Goal: Transaction & Acquisition: Purchase product/service

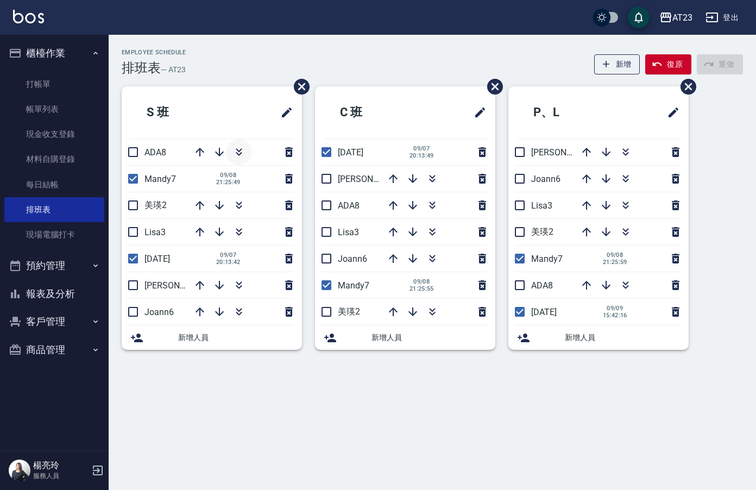
click at [241, 149] on icon "button" at bounding box center [239, 150] width 6 height 4
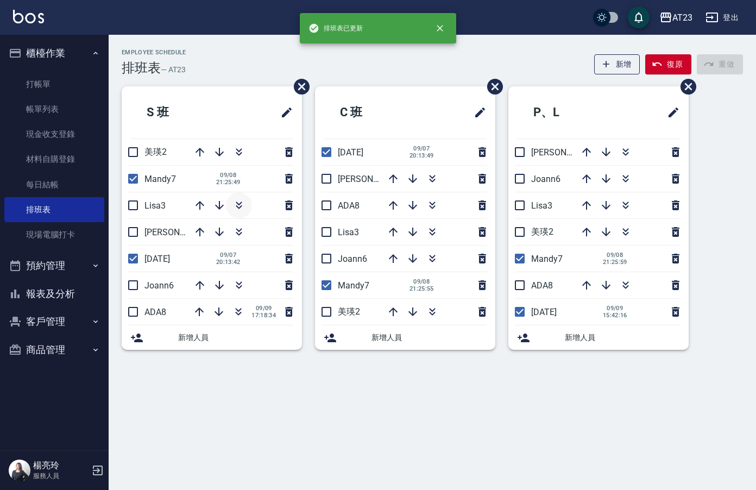
click at [239, 203] on icon "button" at bounding box center [238, 205] width 13 height 13
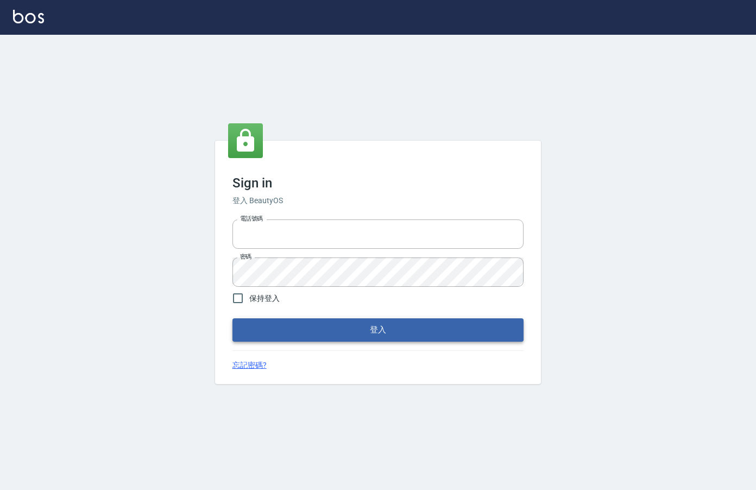
type input "0912850395"
click at [348, 335] on button "登入" at bounding box center [377, 329] width 291 height 23
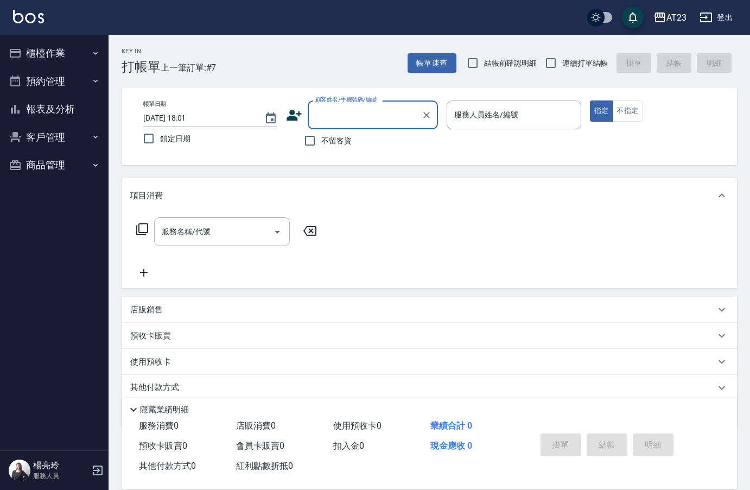
click at [48, 64] on button "櫃檯作業" at bounding box center [54, 53] width 100 height 28
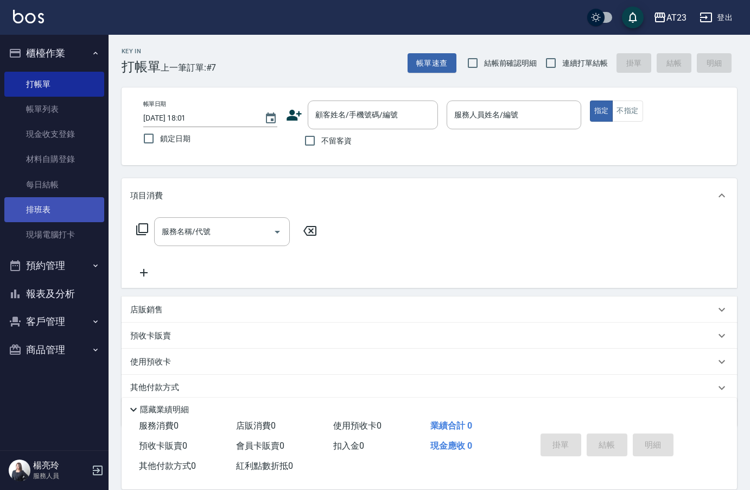
click at [39, 208] on link "排班表" at bounding box center [54, 209] width 100 height 25
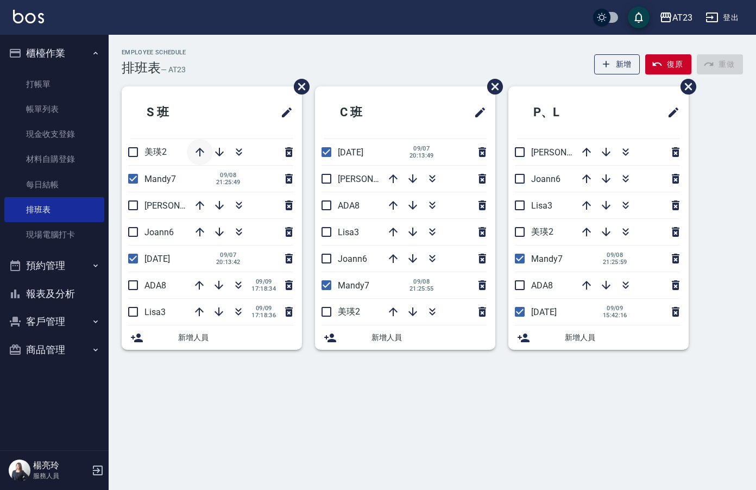
click at [199, 149] on icon "button" at bounding box center [199, 152] width 9 height 9
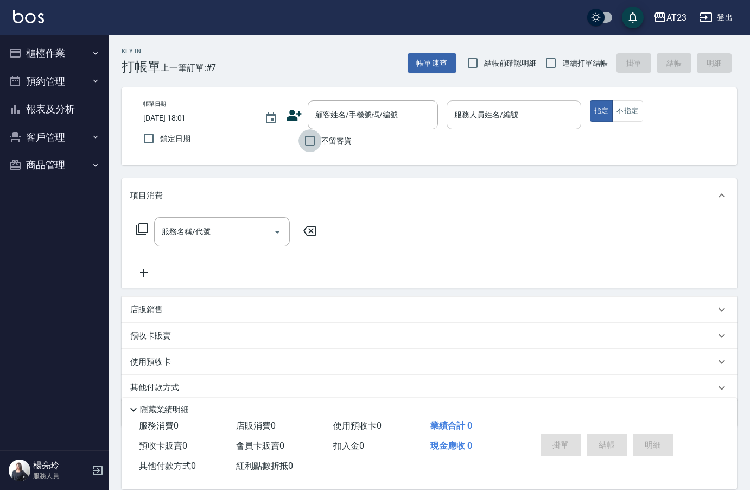
drag, startPoint x: 312, startPoint y: 141, endPoint x: 475, endPoint y: 125, distance: 164.1
click at [313, 139] on input "不留客資" at bounding box center [310, 140] width 23 height 23
checkbox input "true"
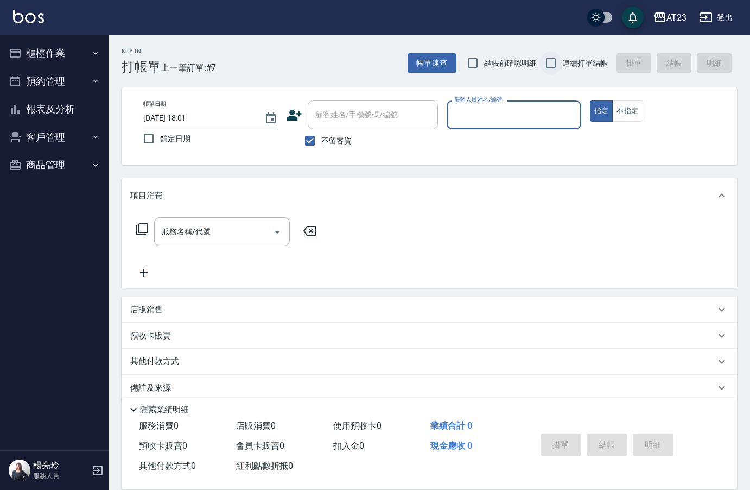
click at [543, 63] on input "連續打單結帳" at bounding box center [551, 63] width 23 height 23
checkbox input "true"
click at [544, 107] on input "服務人員姓名/編號" at bounding box center [514, 114] width 124 height 19
type input "18"
type button "true"
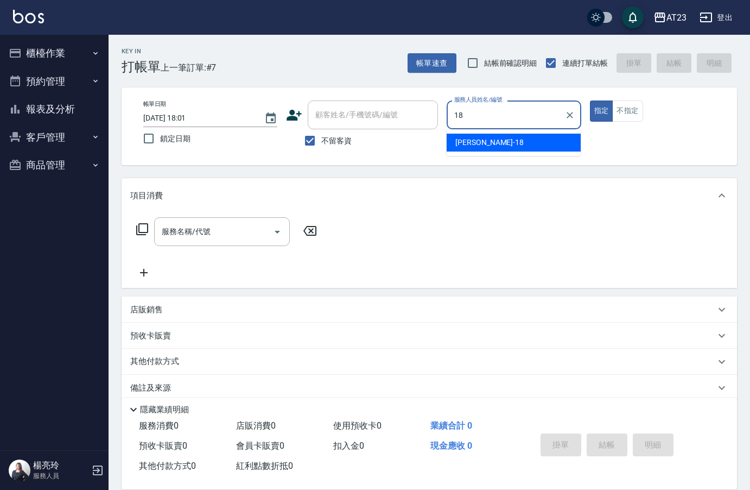
type input "[PERSON_NAME]-18"
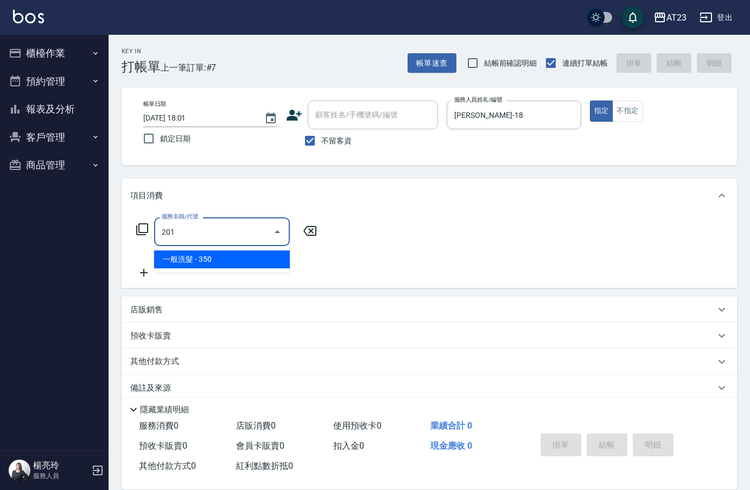
type input "一般洗髮(201)"
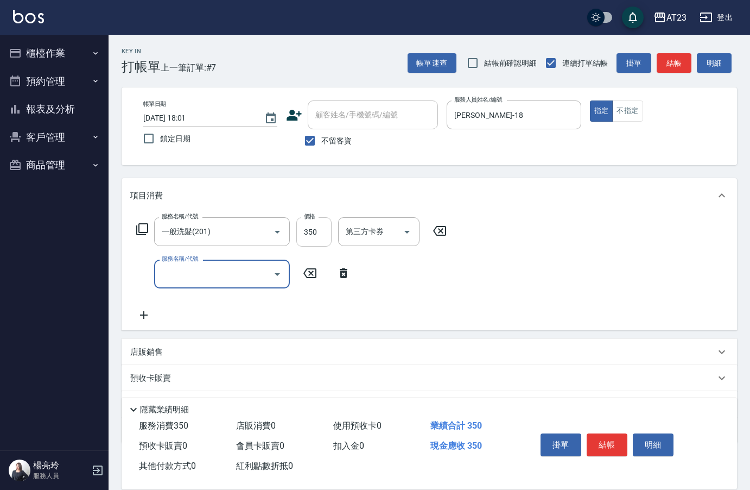
click at [319, 233] on input "350" at bounding box center [313, 231] width 35 height 29
type input "300"
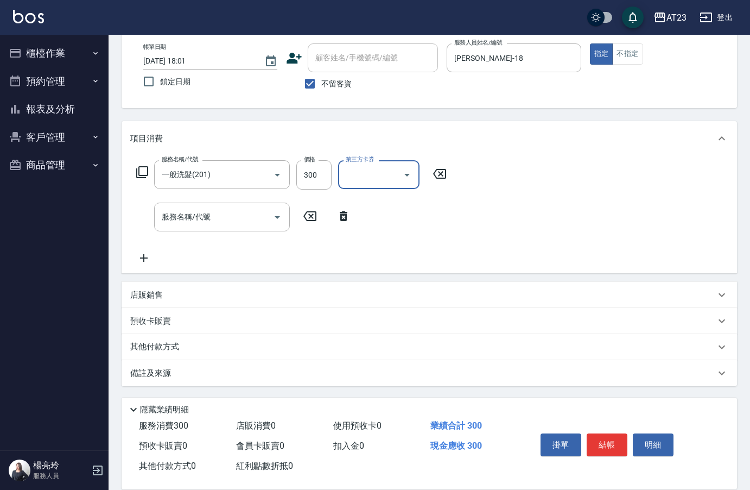
scroll to position [58, 0]
click at [151, 297] on p "店販銷售" at bounding box center [146, 294] width 33 height 11
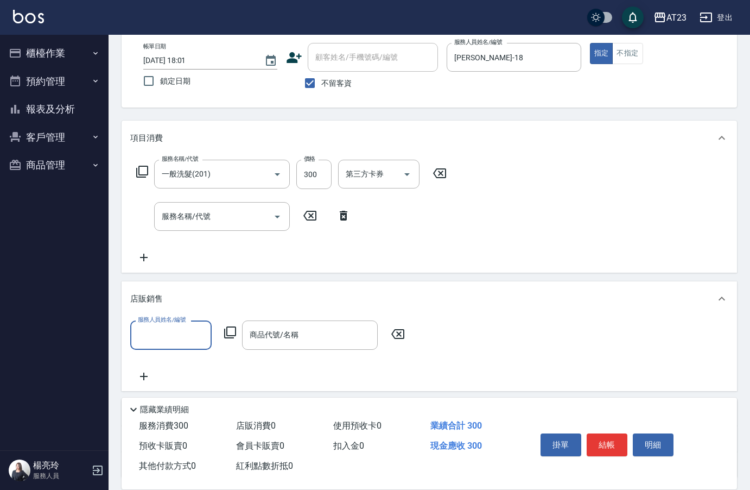
scroll to position [1, 0]
click at [162, 339] on input "服務人員姓名/編號" at bounding box center [171, 334] width 72 height 19
type input "[PERSON_NAME]-18"
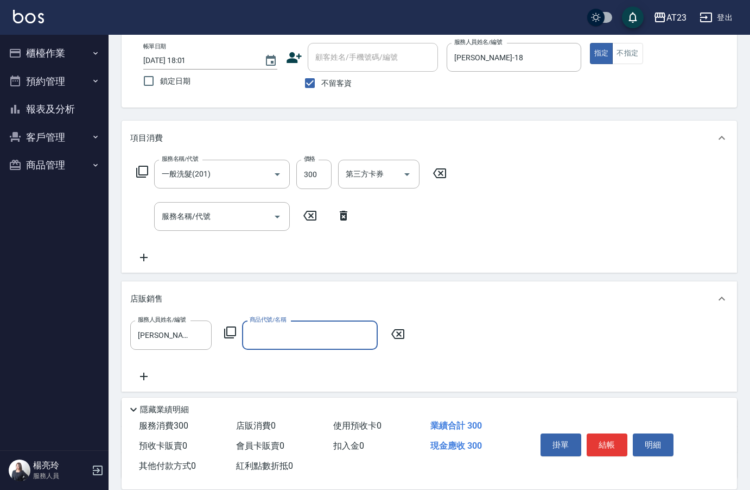
click at [231, 332] on icon at bounding box center [230, 332] width 13 height 13
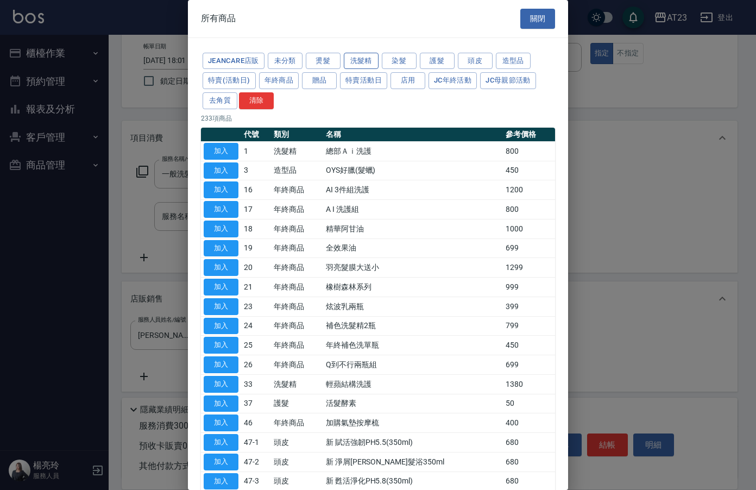
click at [363, 64] on button "洗髮精" at bounding box center [361, 61] width 35 height 17
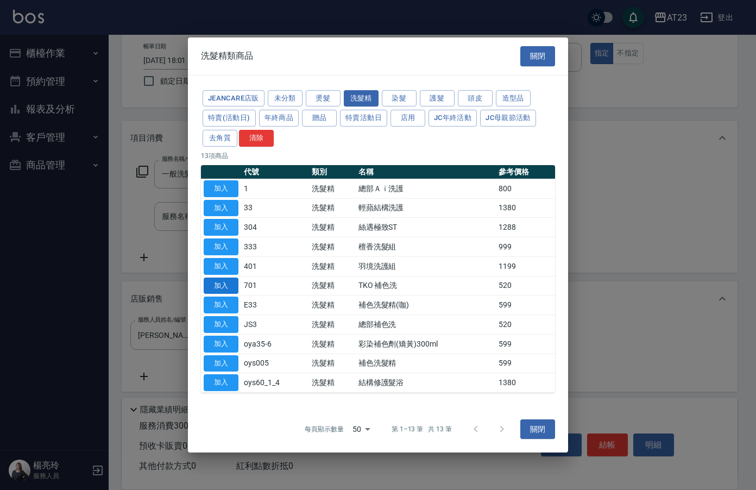
click at [234, 285] on button "加入" at bounding box center [221, 285] width 35 height 17
type input "TKO 補色洗"
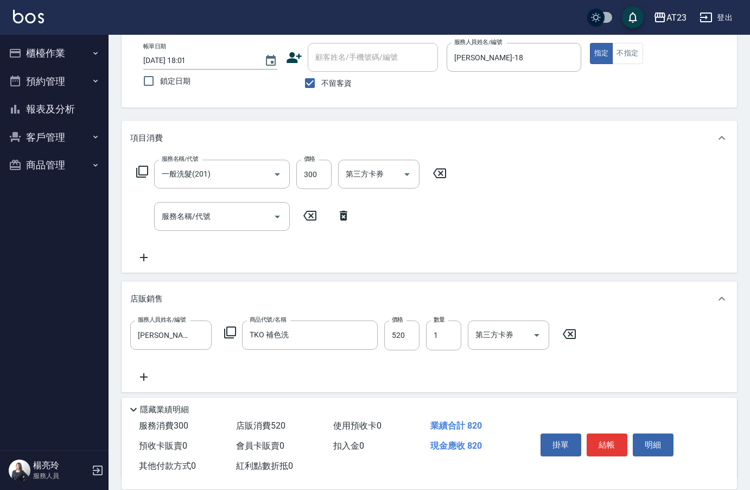
click at [422, 335] on div "服務人員姓名/編號 [PERSON_NAME]-18 服務人員姓名/編號 商品代號/名稱 TKO 補色洗 商品代號/名稱 價格 520 價格 數量 1 數量 …" at bounding box center [356, 334] width 453 height 29
click at [404, 334] on input "520" at bounding box center [401, 334] width 35 height 29
type input "500"
click at [175, 208] on input "服務名稱/代號" at bounding box center [214, 216] width 110 height 19
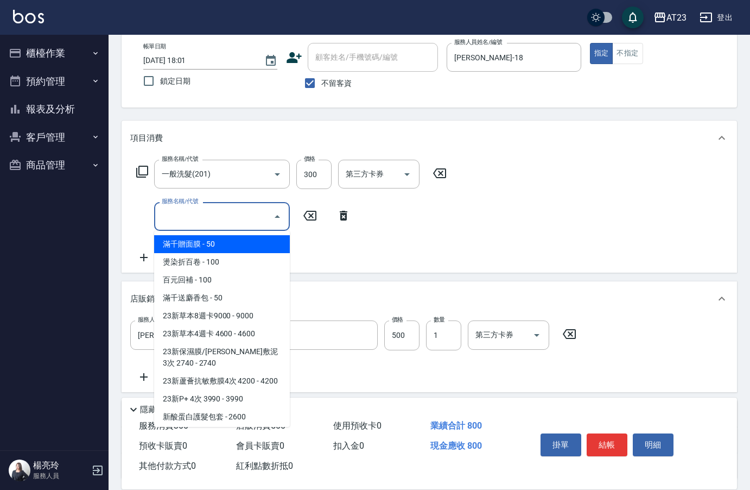
click at [186, 220] on input "服務名稱/代號" at bounding box center [214, 216] width 110 height 19
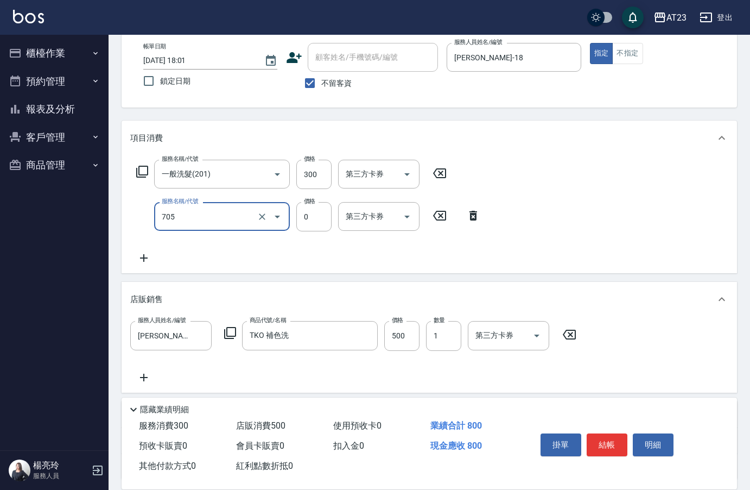
type input "互助50(705)"
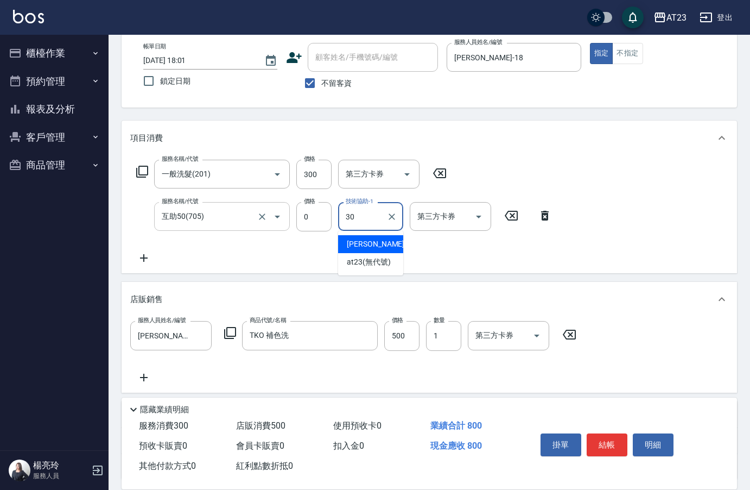
type input "Penny-30"
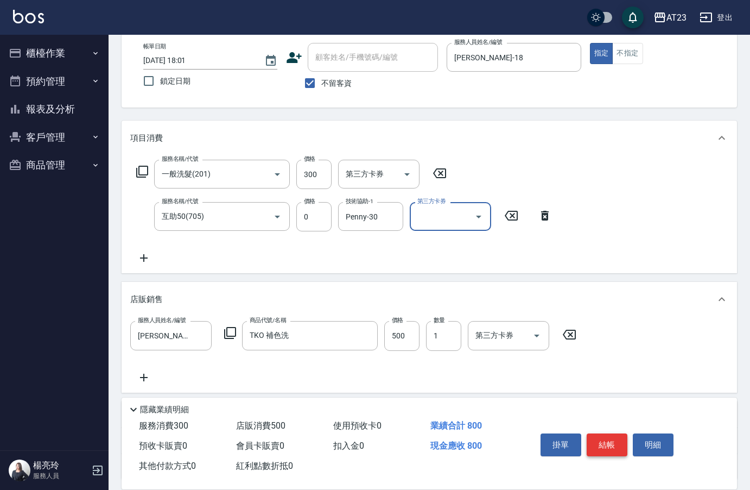
click at [616, 438] on button "結帳" at bounding box center [607, 444] width 41 height 23
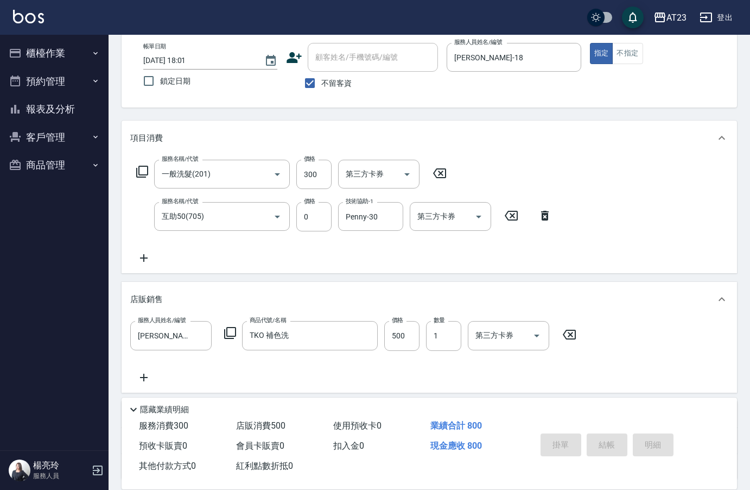
type input "[DATE] 18:11"
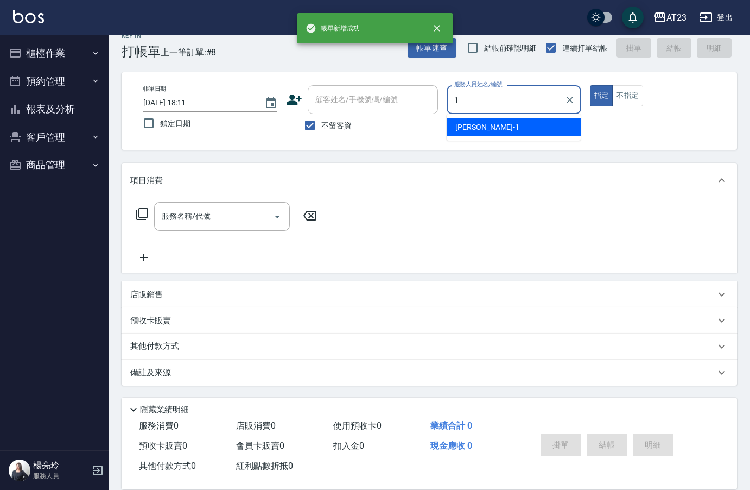
scroll to position [15, 0]
type input "[PERSON_NAME]-18"
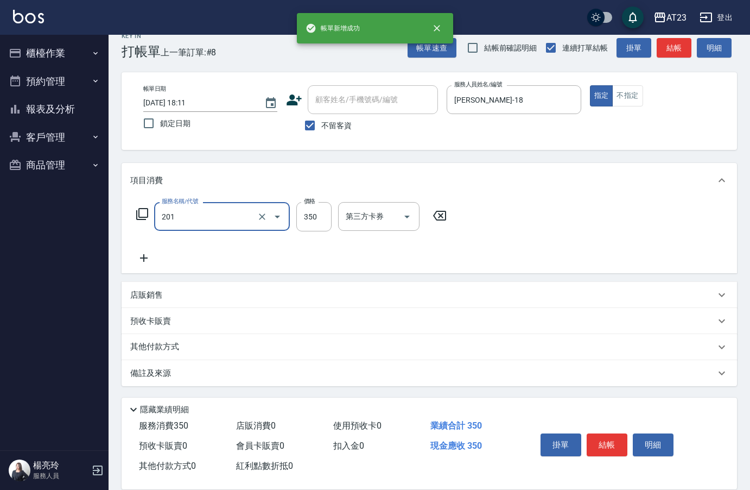
type input "一般洗髮(201)"
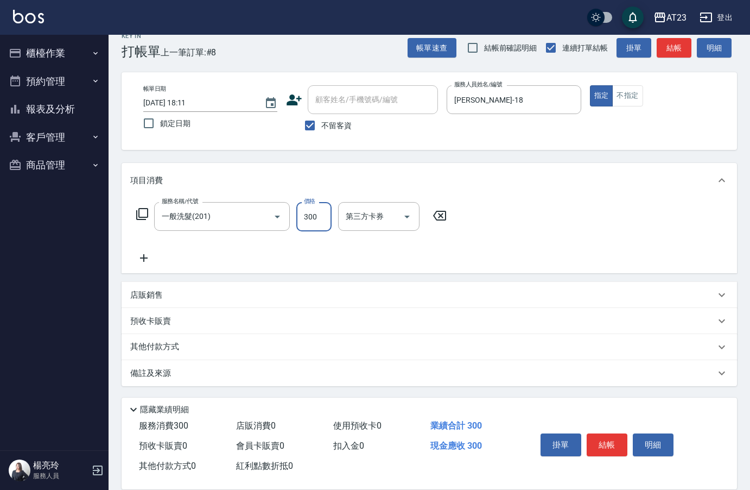
type input "300"
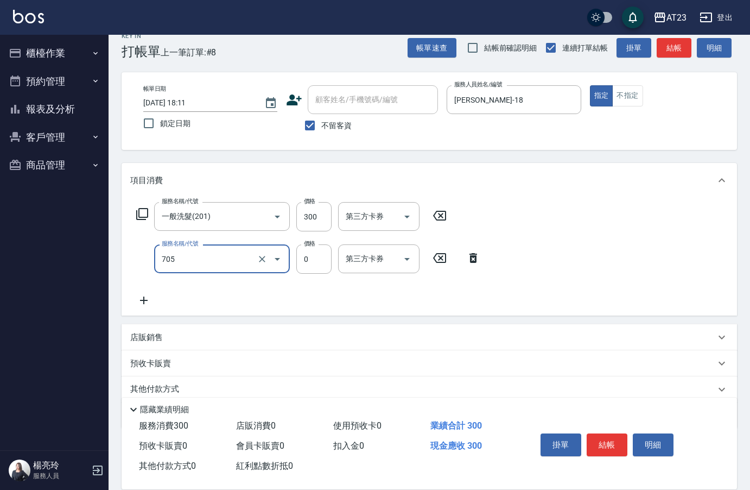
type input "互助50(705)"
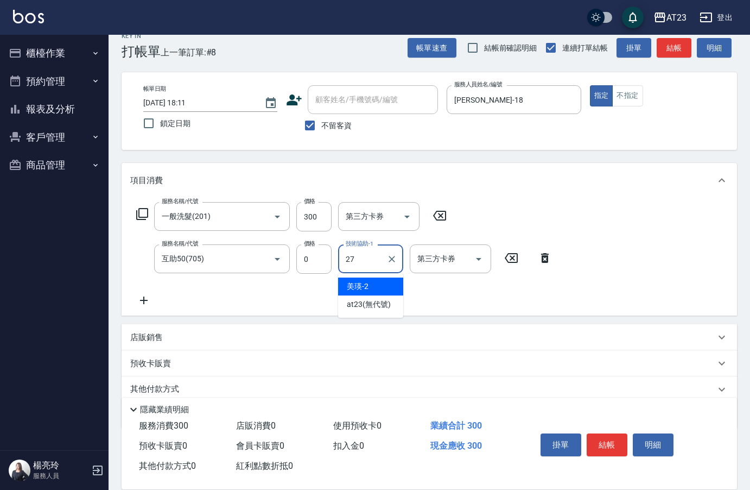
type input "LiLi-27"
click at [616, 440] on button "結帳" at bounding box center [607, 444] width 41 height 23
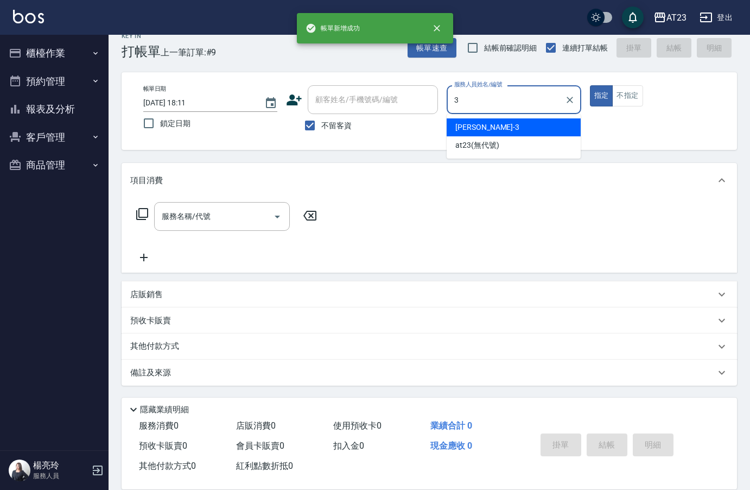
type input "[PERSON_NAME]-3"
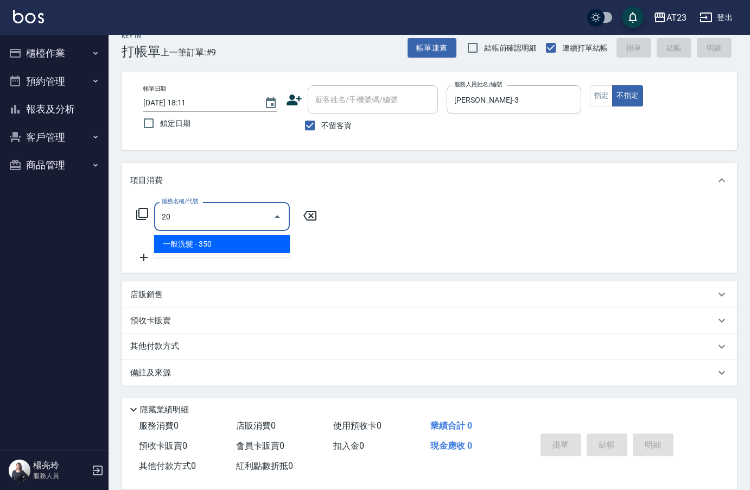
type input "2"
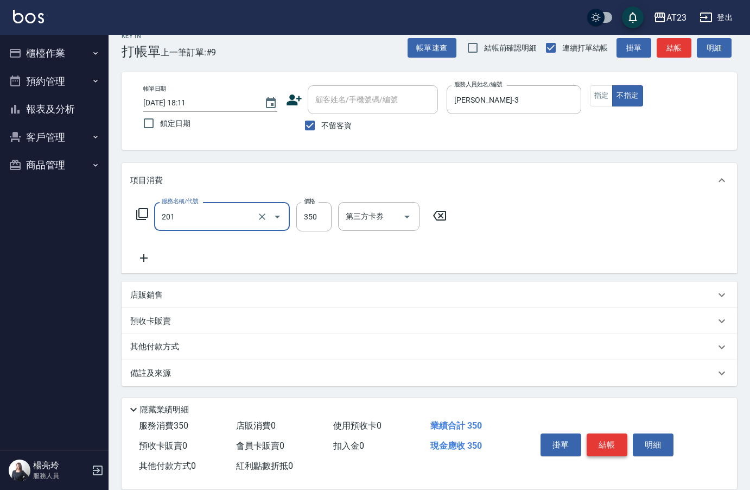
type input "一般洗髮(201)"
type input "300"
click at [587, 455] on div "掛單 結帳 明細" at bounding box center [607, 446] width 142 height 34
click at [604, 449] on button "結帳" at bounding box center [607, 444] width 41 height 23
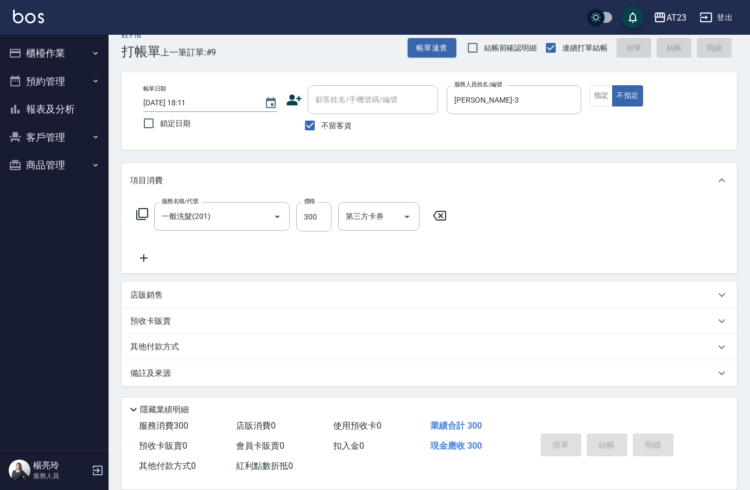
type input "[DATE] 18:12"
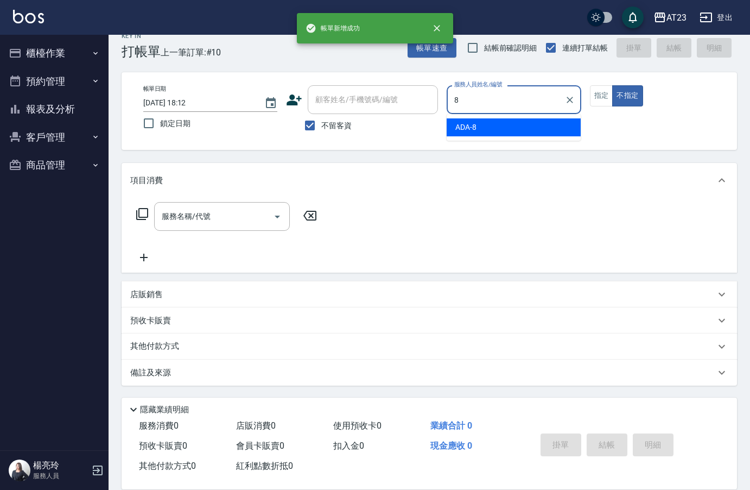
type input "ADA-8"
type button "false"
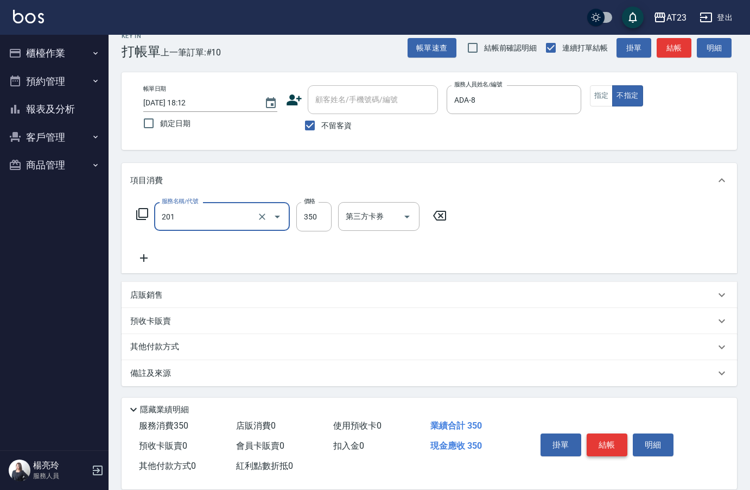
type input "一般洗髮(201)"
type input "300"
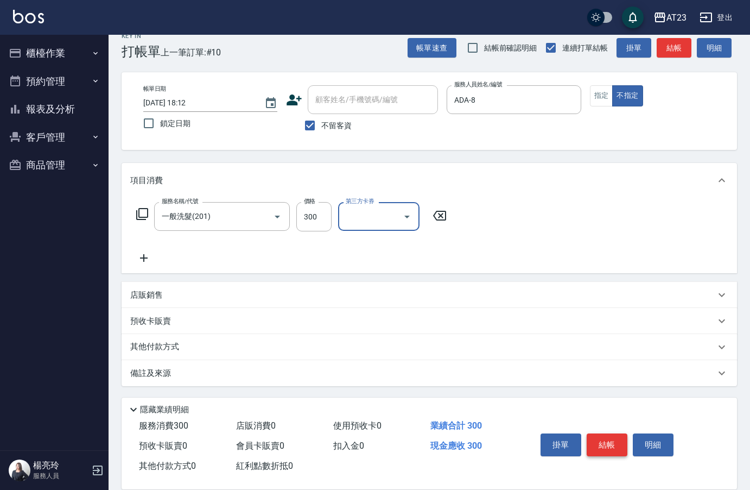
click at [607, 445] on button "結帳" at bounding box center [607, 444] width 41 height 23
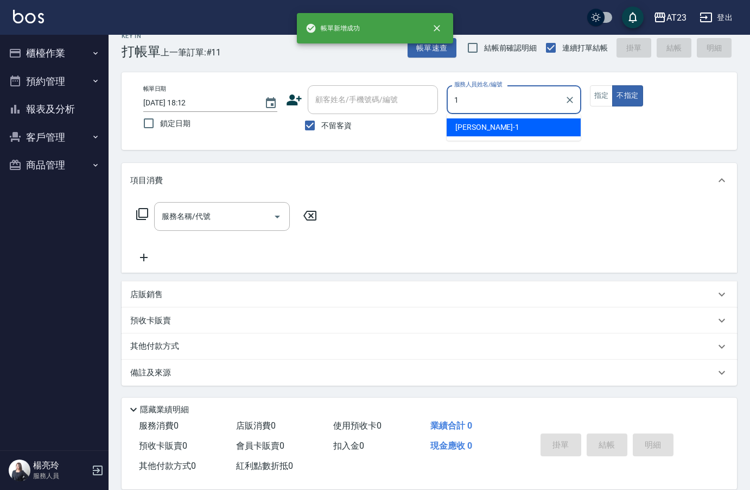
type input "[PERSON_NAME]-1"
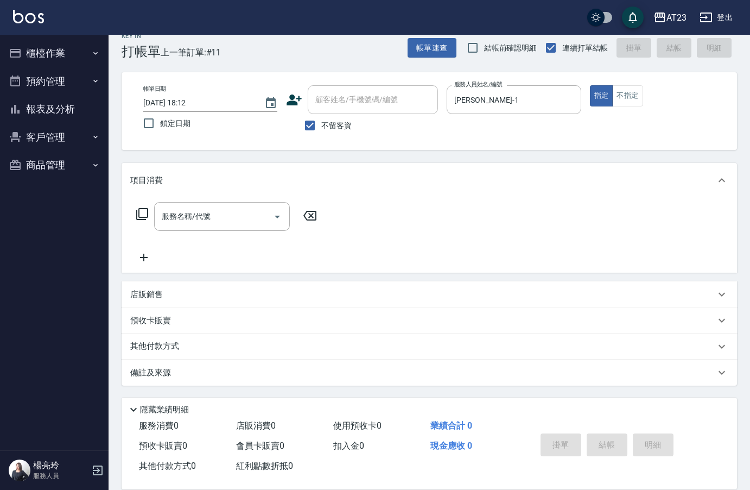
drag, startPoint x: 163, startPoint y: 285, endPoint x: 177, endPoint y: 306, distance: 25.4
click at [164, 286] on div "店販銷售" at bounding box center [430, 294] width 616 height 26
type input "[PERSON_NAME]-1"
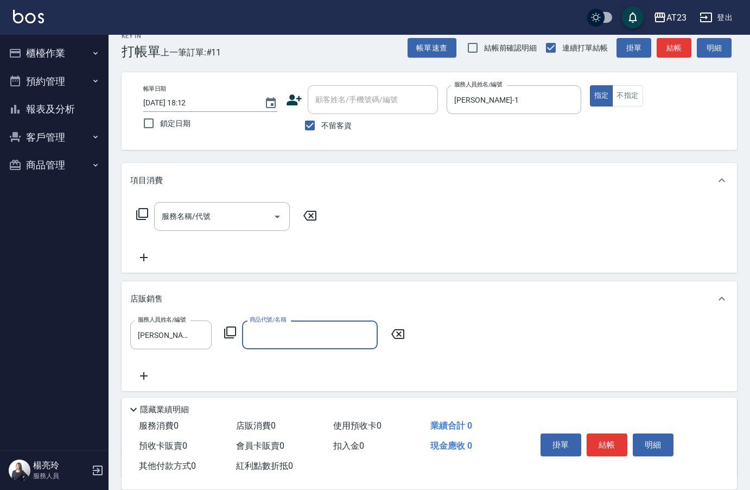
click at [223, 333] on div "服務人員姓名/編號 [PERSON_NAME]-1 服務人員姓名/編號 商品代號/名稱 商品代號/名稱" at bounding box center [270, 334] width 281 height 29
click at [226, 337] on icon at bounding box center [230, 332] width 13 height 13
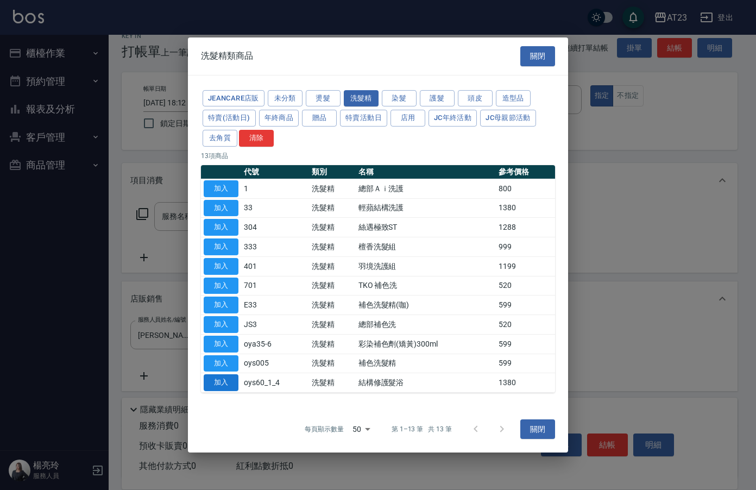
click at [226, 382] on button "加入" at bounding box center [221, 382] width 35 height 17
type input "結構修護髮浴"
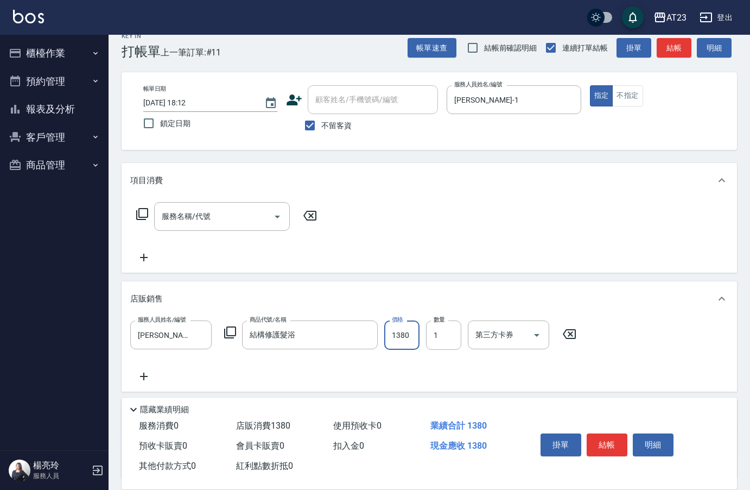
click at [415, 340] on input "1380" at bounding box center [401, 334] width 35 height 29
type input "1500"
click at [622, 440] on button "結帳" at bounding box center [607, 444] width 41 height 23
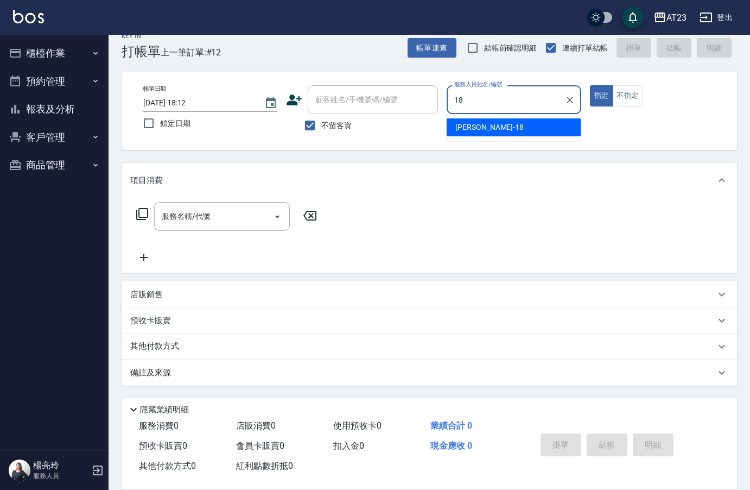
type input "[PERSON_NAME]-18"
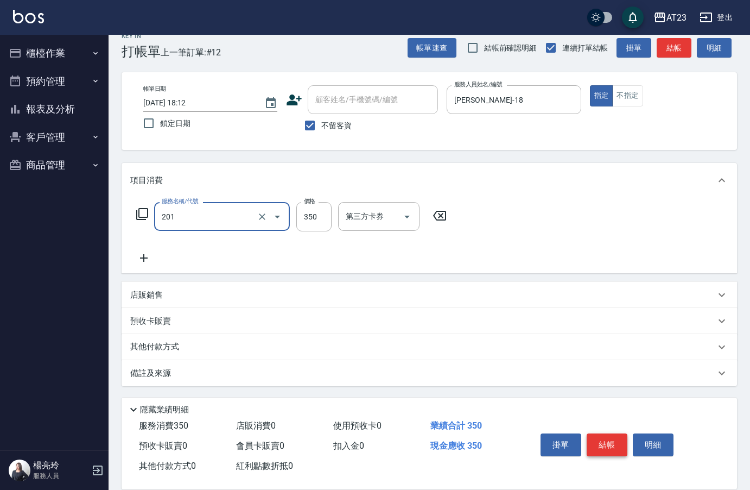
type input "一般洗髮(201)"
type input "300"
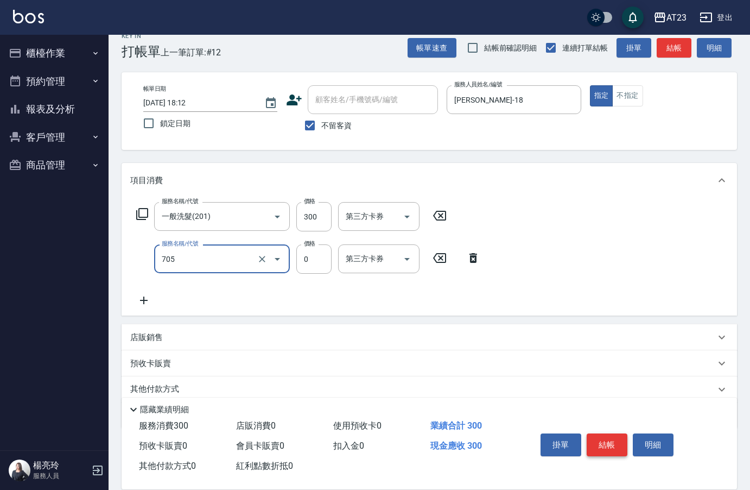
type input "互助50(705)"
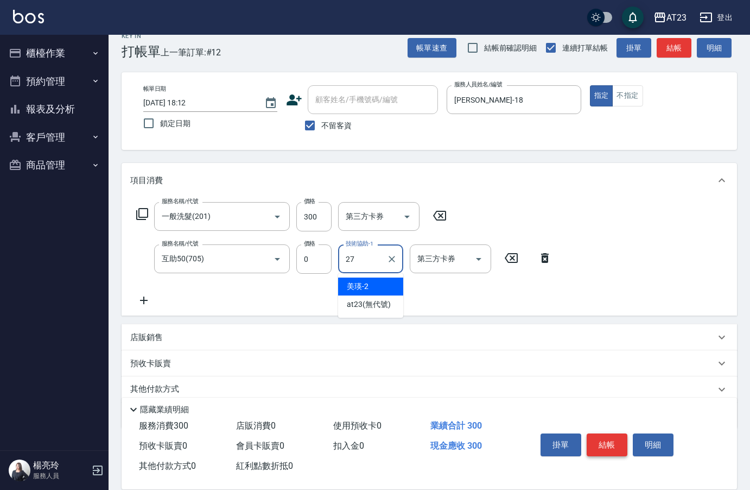
type input "LiLi-27"
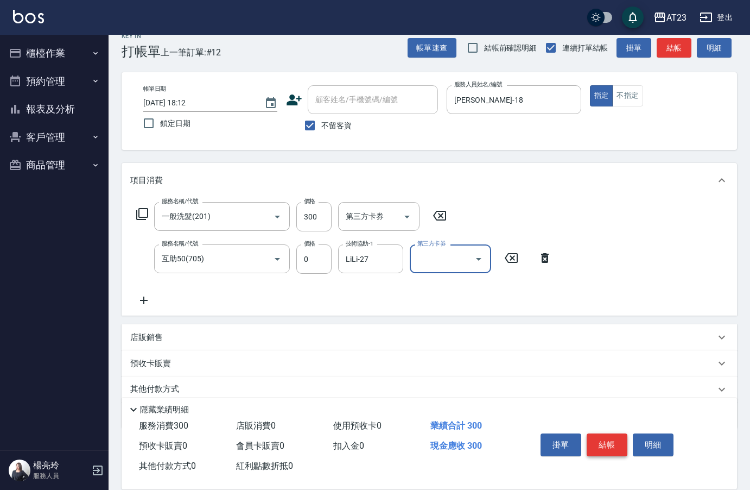
click at [613, 451] on button "結帳" at bounding box center [607, 444] width 41 height 23
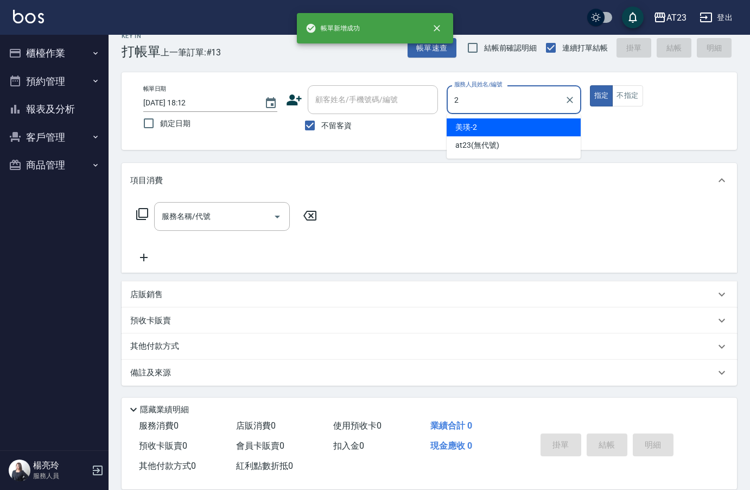
type input "美瑛-2"
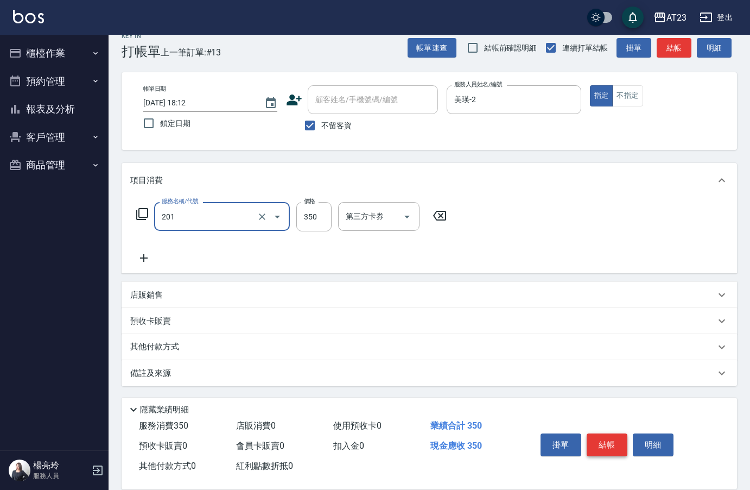
type input "一般洗髮(201)"
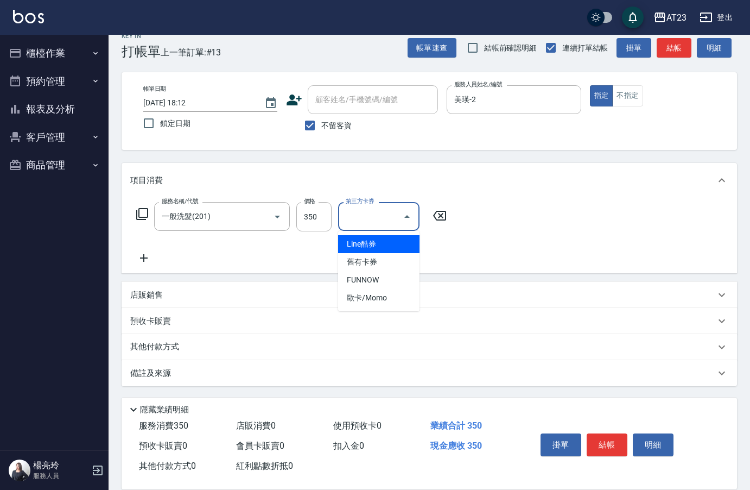
drag, startPoint x: 253, startPoint y: 255, endPoint x: 194, endPoint y: 249, distance: 58.9
click at [250, 253] on div "服務名稱/代號 一般洗髮(201) 服務名稱/代號 價格 350 價格 第三方卡券 第三方卡券" at bounding box center [291, 233] width 323 height 62
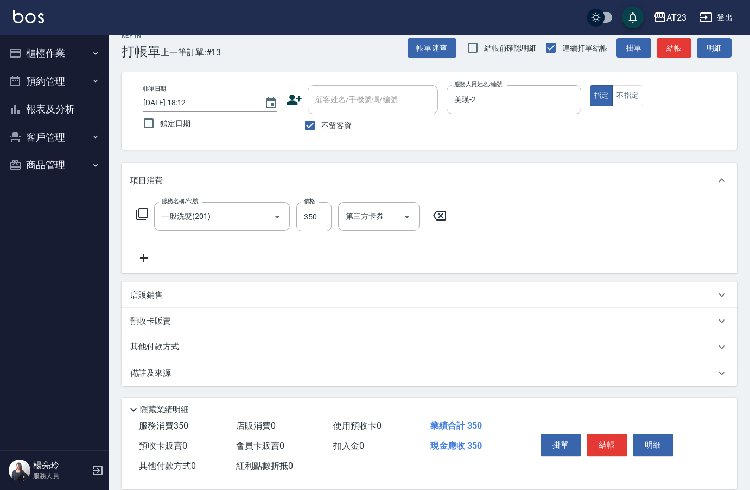
drag, startPoint x: 147, startPoint y: 255, endPoint x: 154, endPoint y: 257, distance: 7.4
click at [154, 257] on icon at bounding box center [143, 257] width 27 height 13
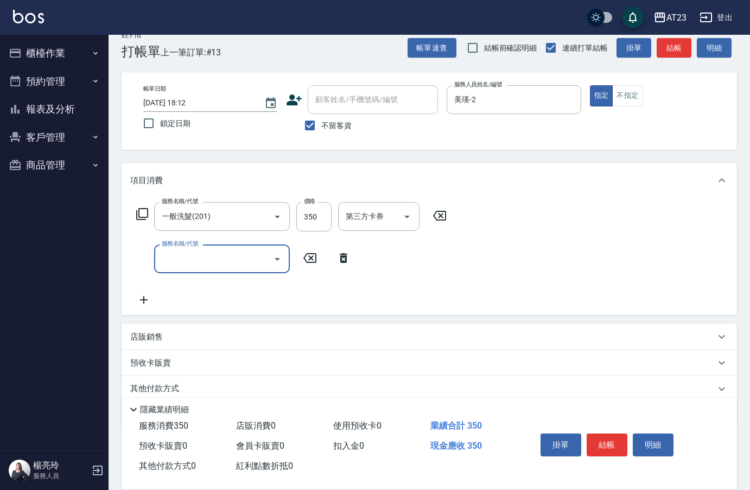
click at [202, 269] on div "服務名稱/代號" at bounding box center [222, 258] width 136 height 29
type input "p+護髮(603)"
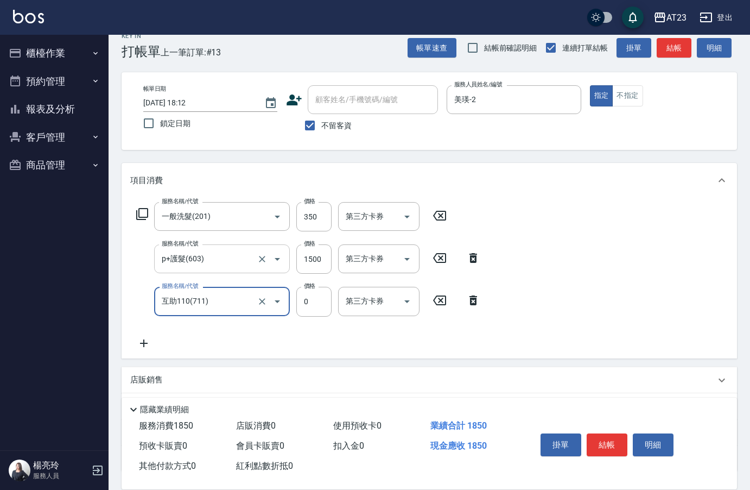
type input "互助110(711)"
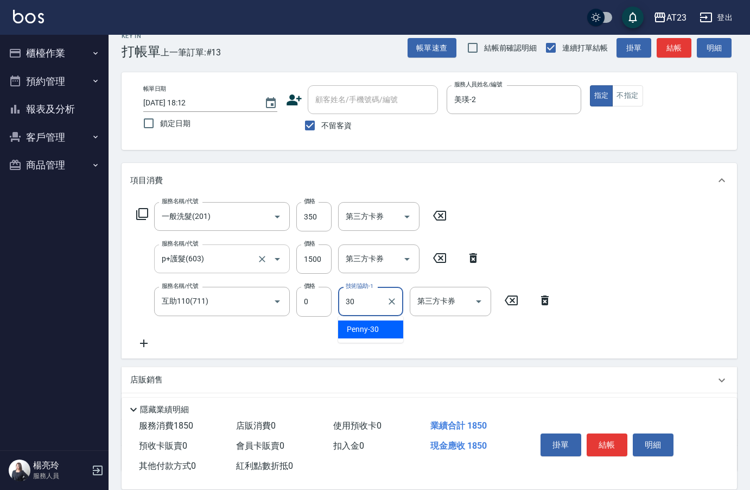
type input "Penny-30"
click at [610, 441] on button "結帳" at bounding box center [607, 444] width 41 height 23
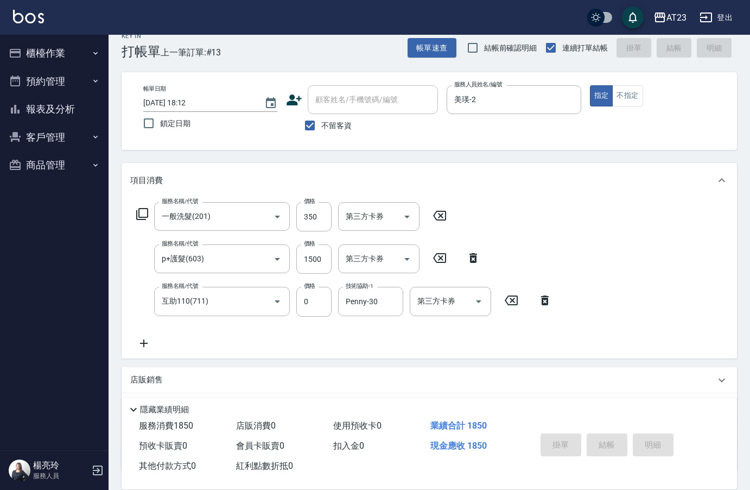
type input "[DATE] 18:13"
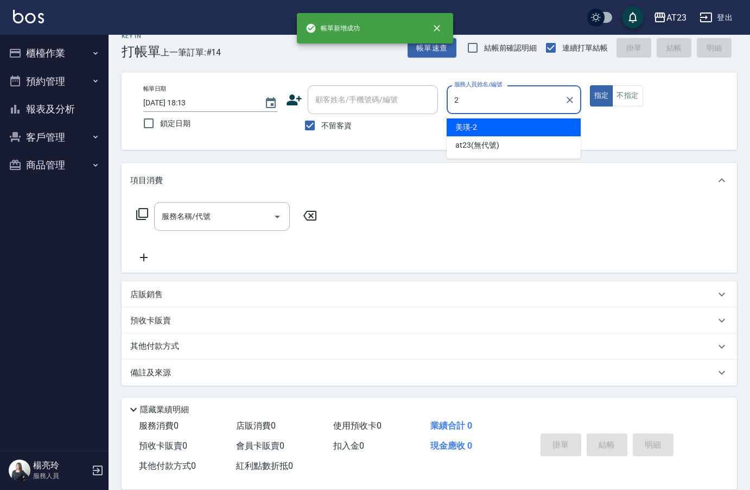
type input "美瑛-2"
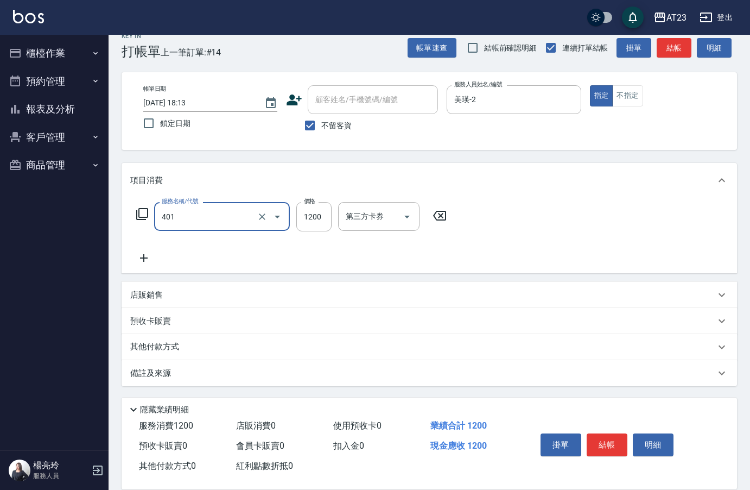
type input "燙髮(401)"
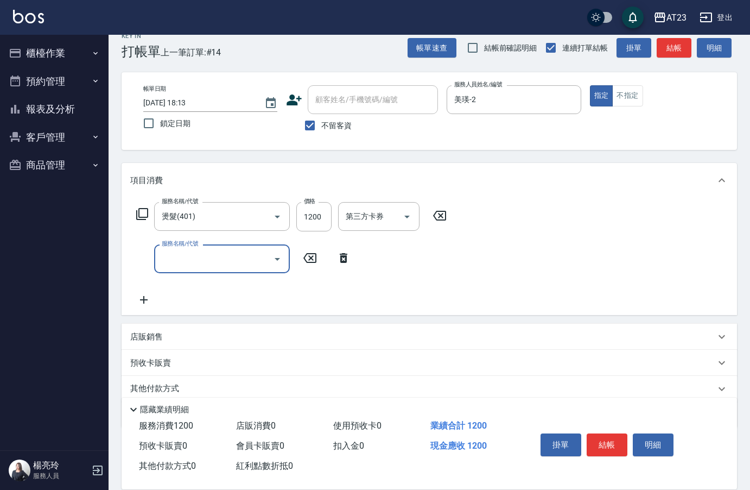
drag, startPoint x: 149, startPoint y: 341, endPoint x: 154, endPoint y: 337, distance: 7.0
click at [150, 341] on p "店販銷售" at bounding box center [146, 336] width 33 height 11
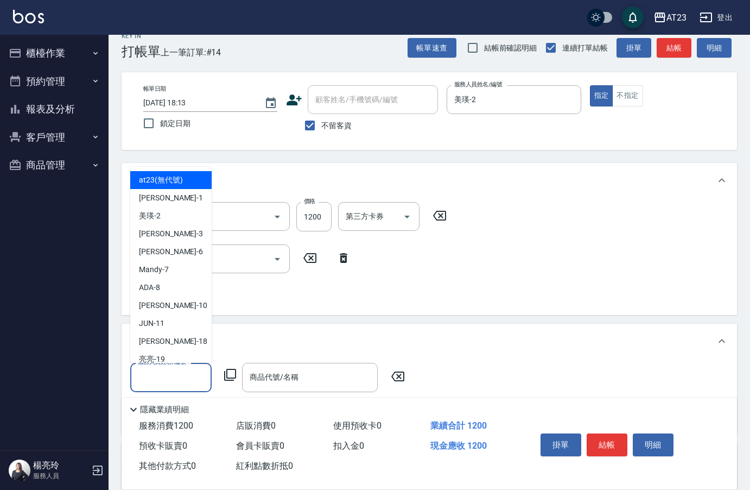
click at [158, 372] on input "服務人員姓名/編號" at bounding box center [171, 376] width 72 height 19
type input "1"
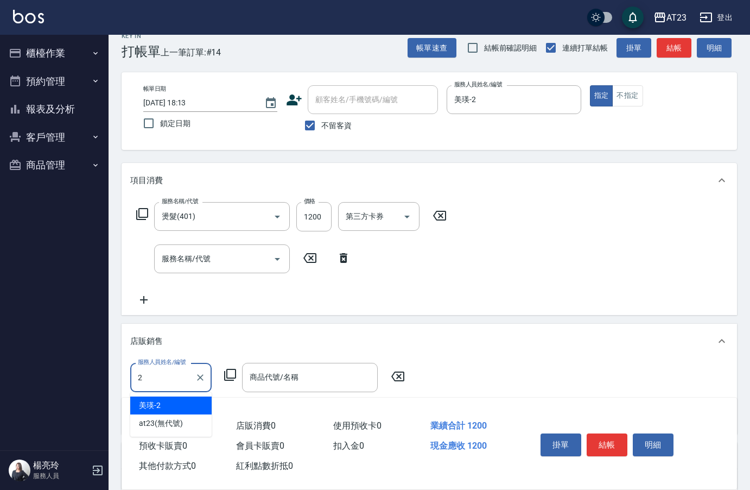
type input "美瑛-2"
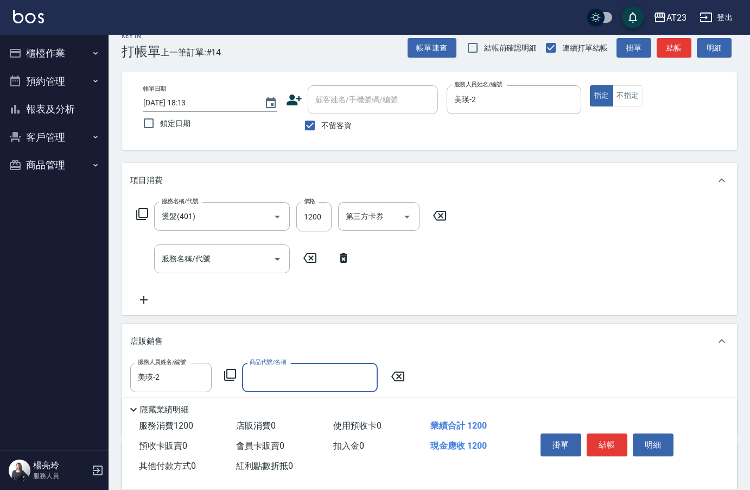
click at [230, 372] on icon at bounding box center [230, 374] width 13 height 13
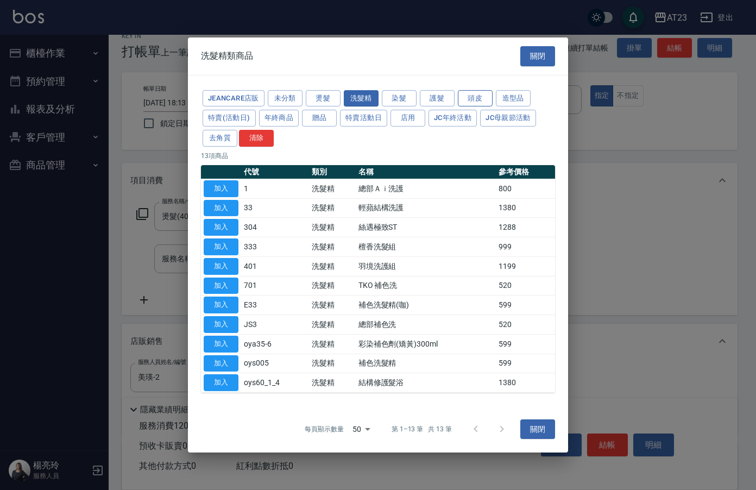
click at [479, 99] on button "頭皮" at bounding box center [475, 98] width 35 height 17
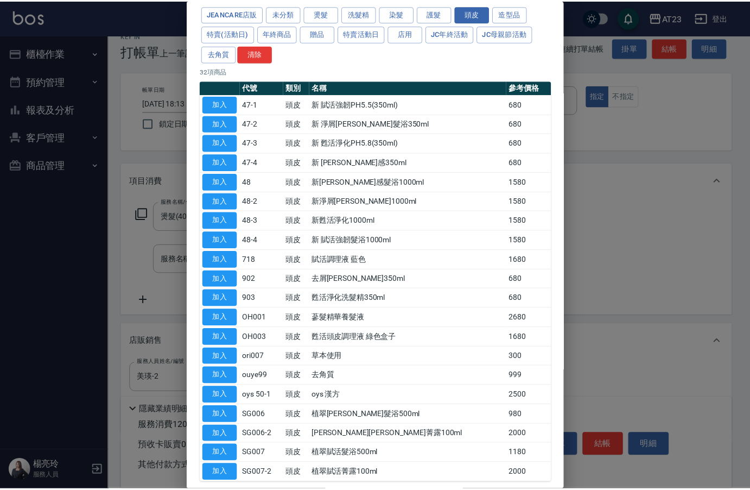
scroll to position [100, 0]
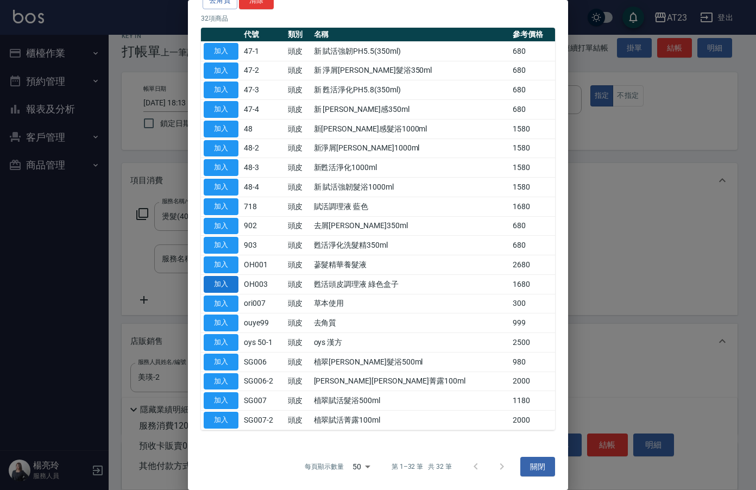
click at [221, 283] on button "加入" at bounding box center [221, 284] width 35 height 17
type input "甦活頭皮調理液 綠色盒子"
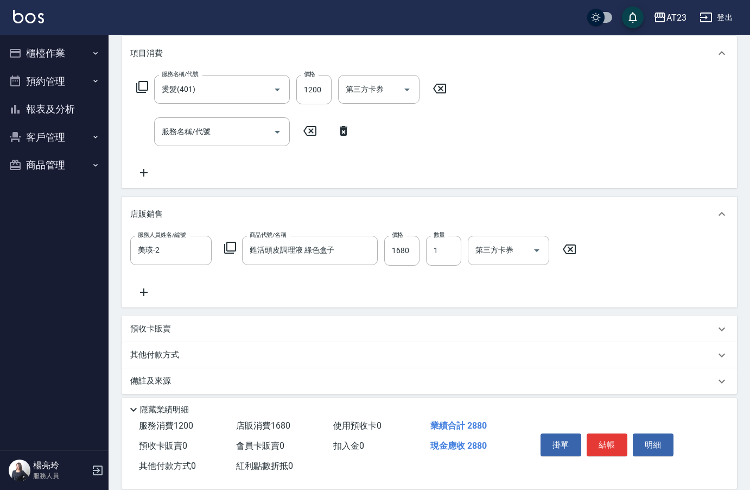
scroll to position [151, 0]
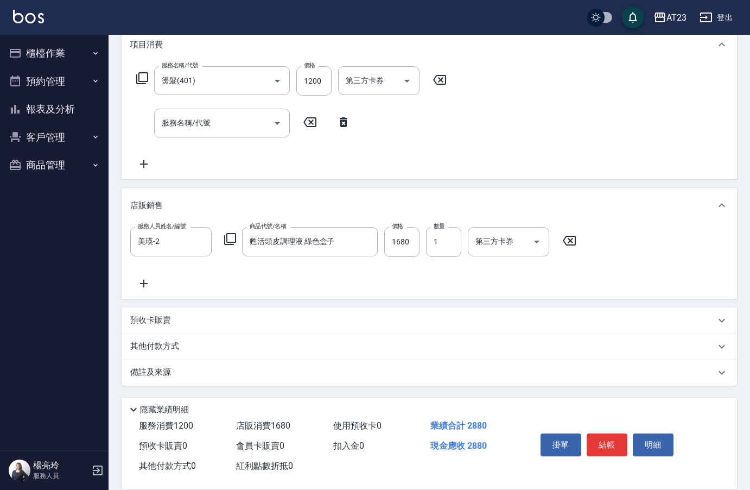
click at [161, 356] on div "其他付款方式" at bounding box center [430, 346] width 616 height 26
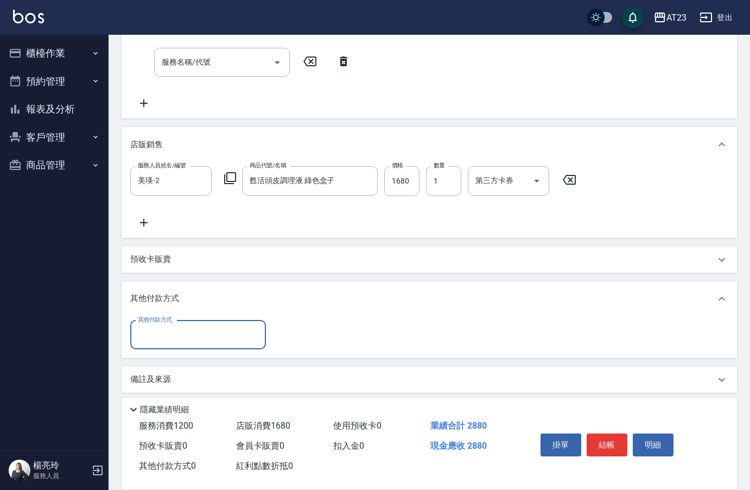
scroll to position [217, 0]
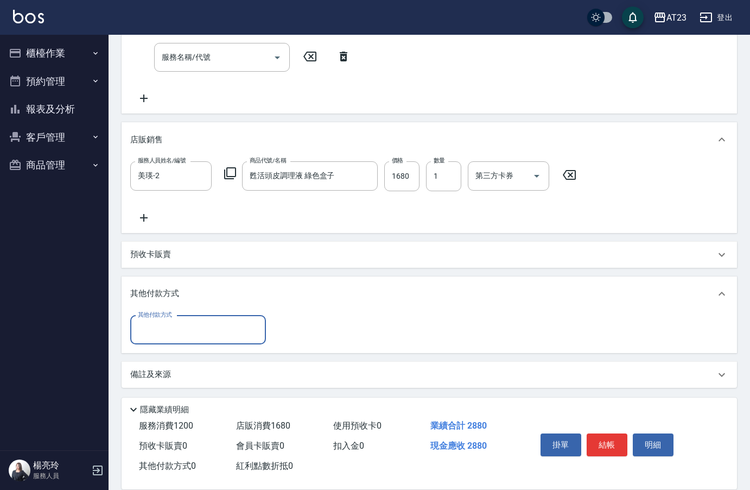
click at [168, 340] on div "其他付款方式" at bounding box center [198, 329] width 136 height 29
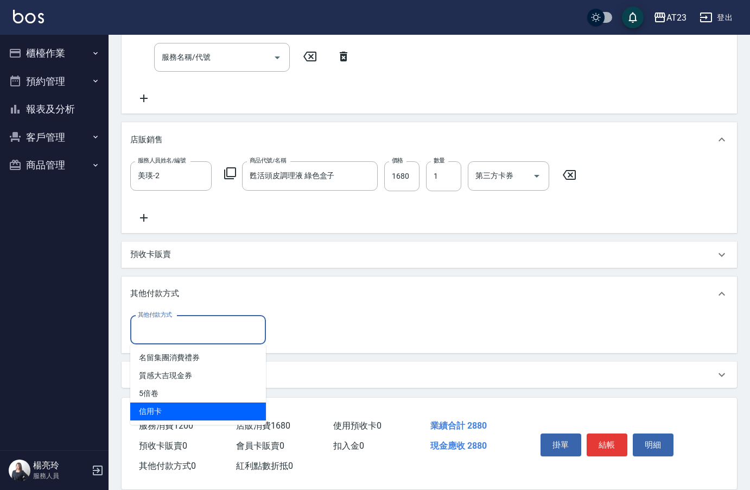
click at [174, 409] on span "信用卡" at bounding box center [198, 411] width 136 height 18
type input "信用卡"
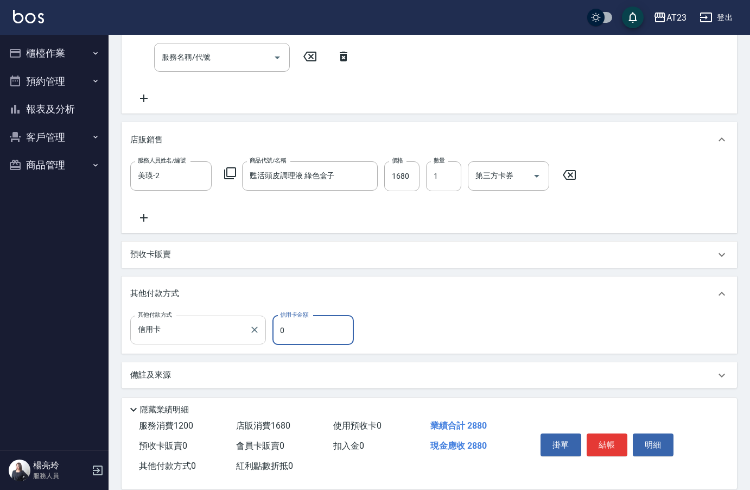
drag, startPoint x: 312, startPoint y: 320, endPoint x: 243, endPoint y: 320, distance: 69.5
click at [243, 320] on div "其他付款方式 信用卡 其他付款方式 信用卡金額 0 信用卡金額" at bounding box center [245, 329] width 230 height 29
type input "2880"
drag, startPoint x: 598, startPoint y: 437, endPoint x: 611, endPoint y: 435, distance: 12.7
click at [604, 437] on button "結帳" at bounding box center [607, 444] width 41 height 23
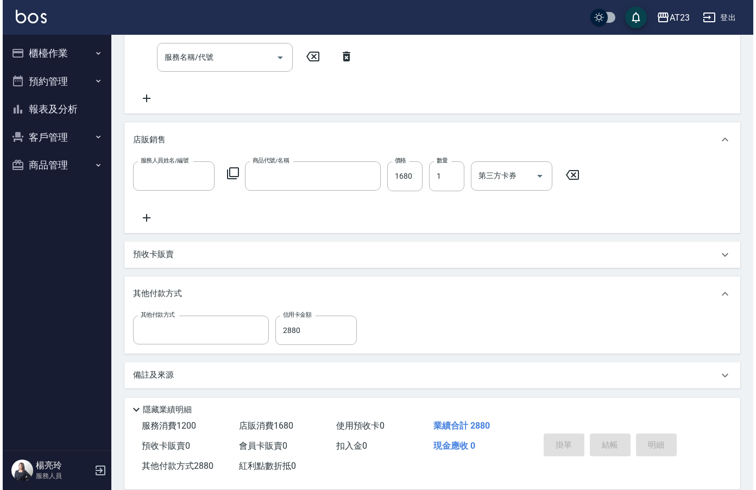
scroll to position [0, 0]
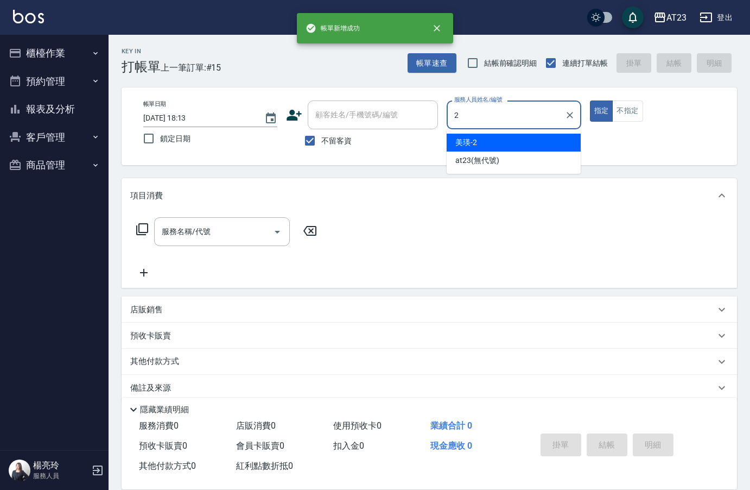
type input "美瑛-2"
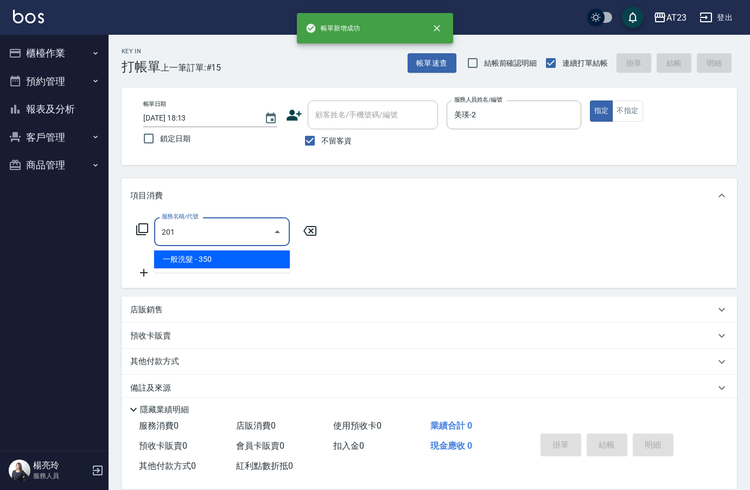
type input "一般洗髮(201)"
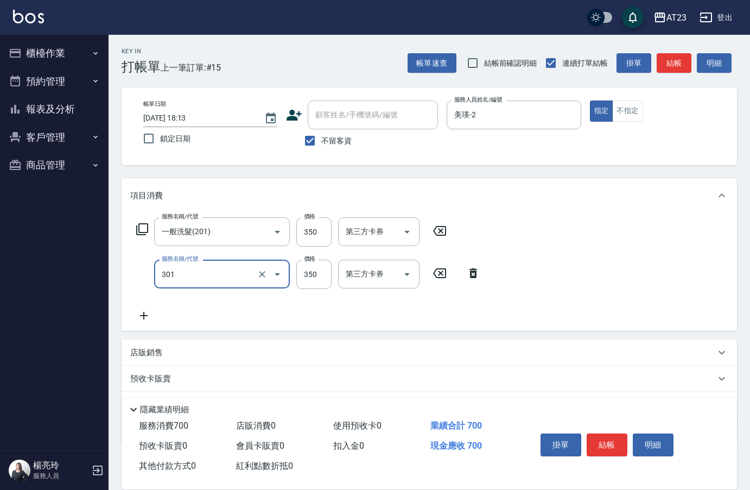
type input "造型剪髮(301)"
type input "500"
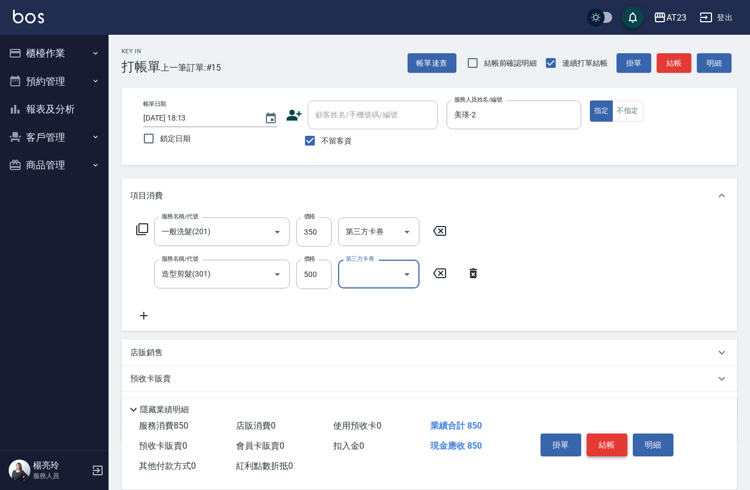
click at [616, 440] on button "結帳" at bounding box center [607, 444] width 41 height 23
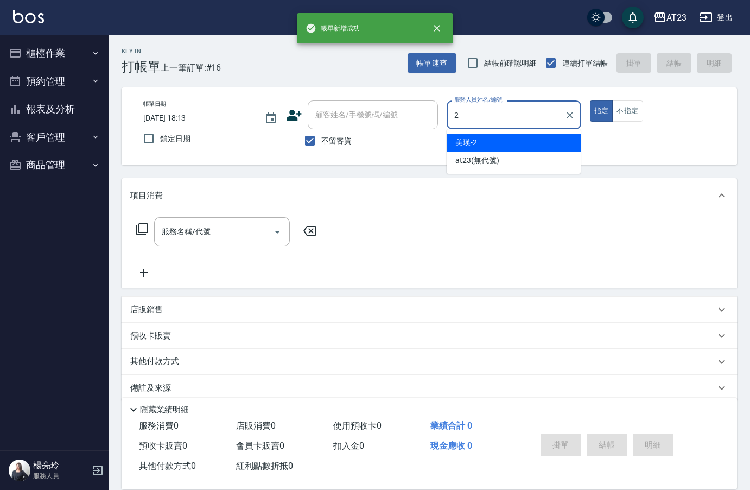
type input "美瑛-2"
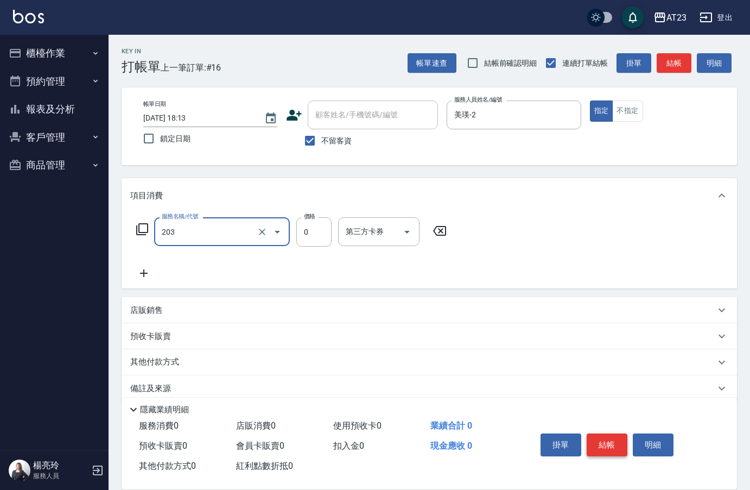
type input "使用洗髮卡(203)"
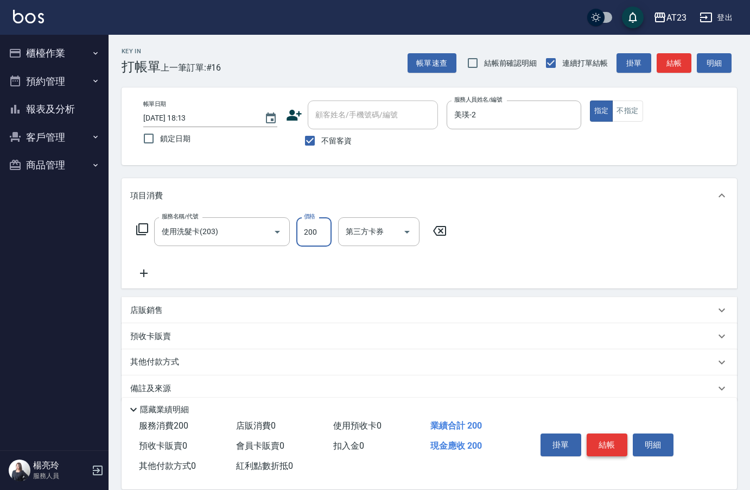
type input "200"
click at [143, 275] on icon at bounding box center [144, 273] width 8 height 8
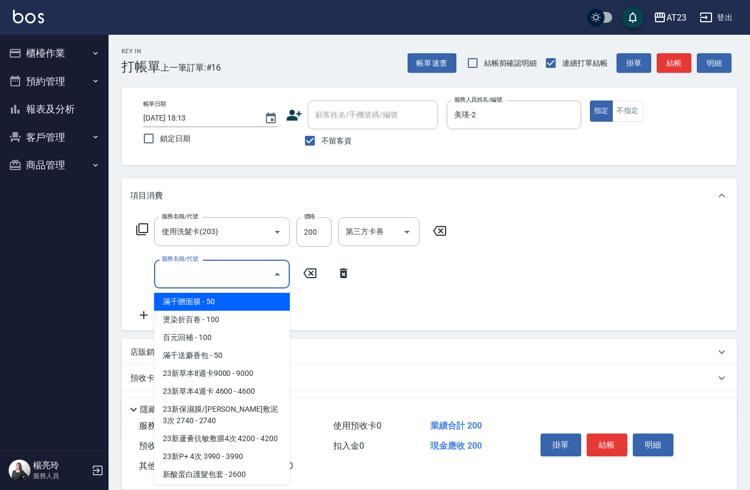
click at [173, 270] on input "服務名稱/代號" at bounding box center [214, 273] width 110 height 19
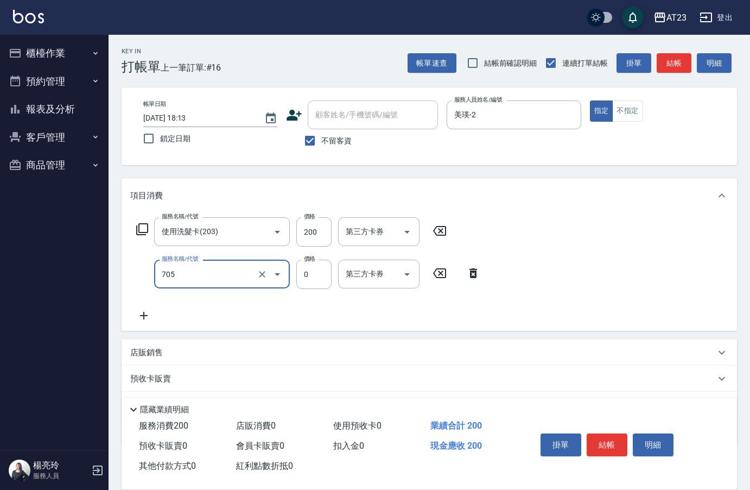
type input "互助50(705)"
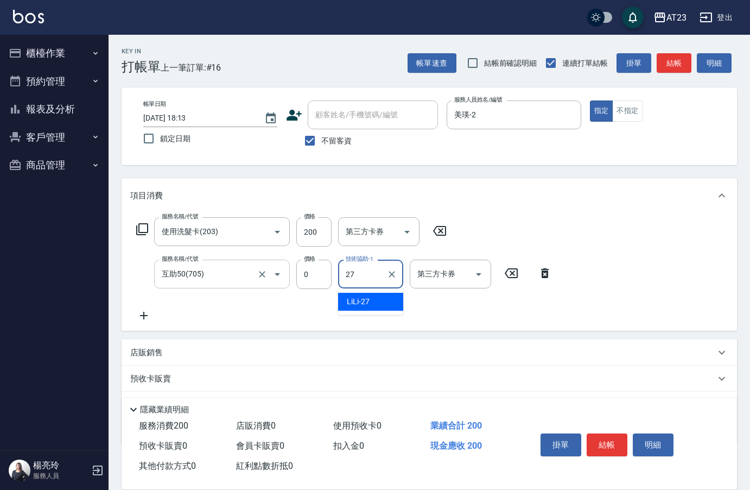
type input "LiLi-27"
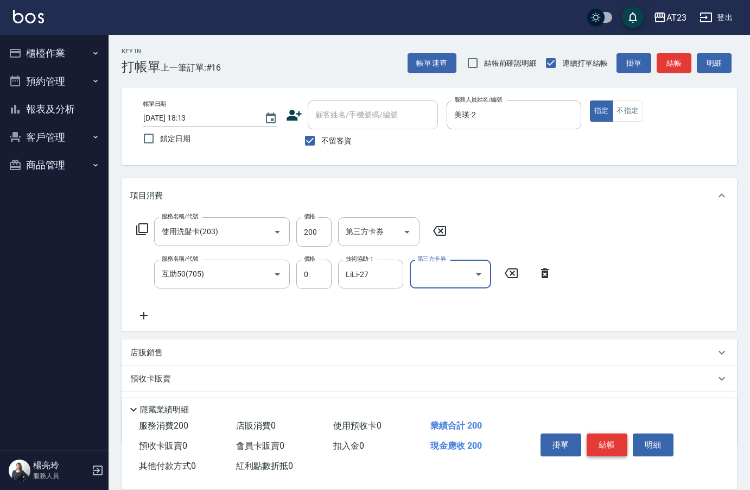
click at [620, 451] on button "結帳" at bounding box center [607, 444] width 41 height 23
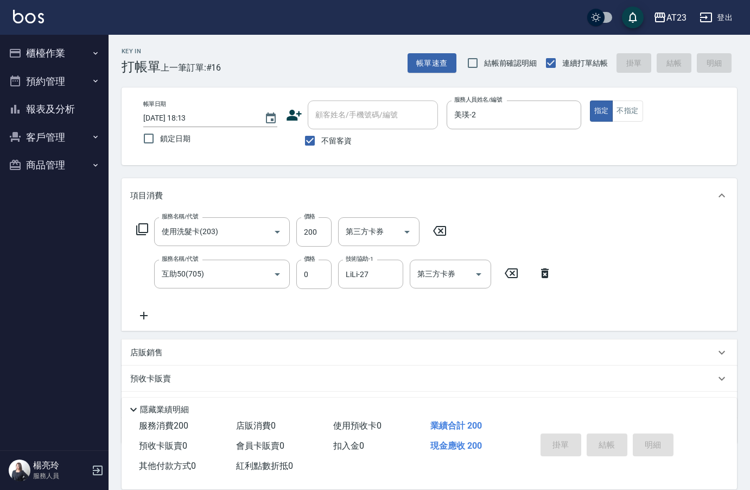
type input "[DATE] 18:14"
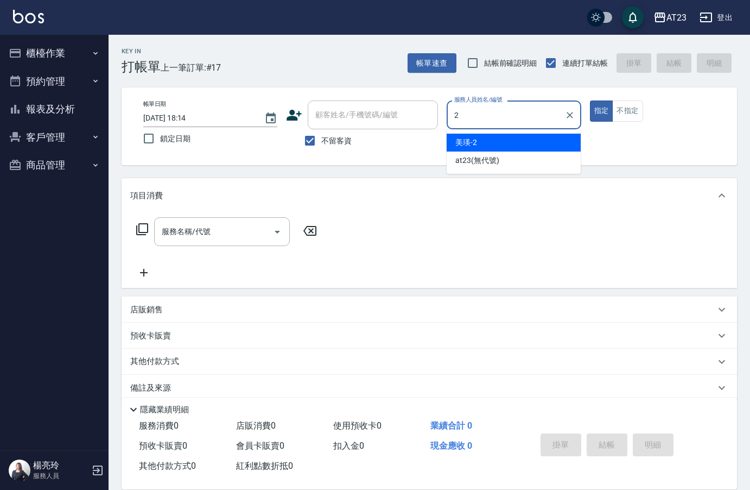
type input "美瑛-2"
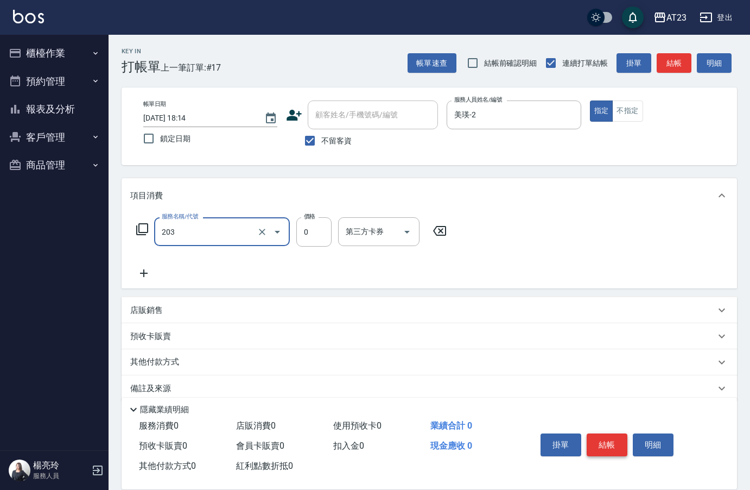
type input "使用洗髮卡(203)"
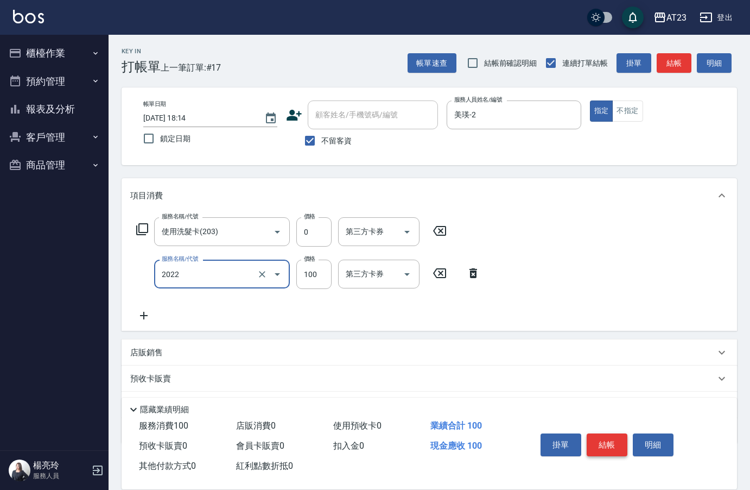
type input "升級精油洗髮(2022)"
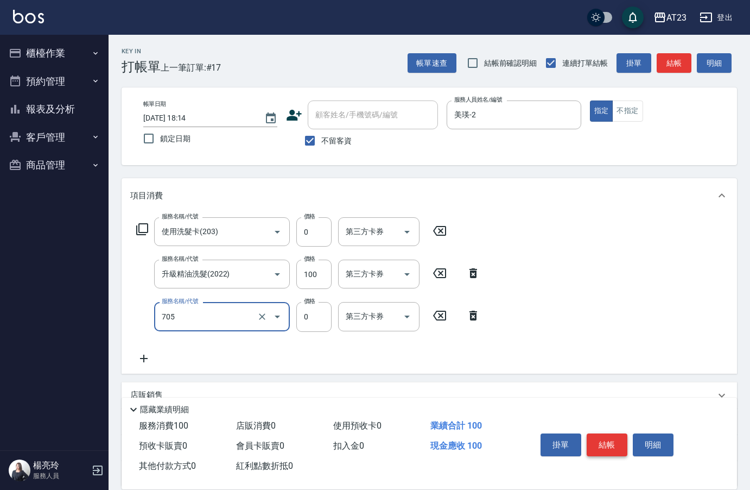
type input "互助50(705)"
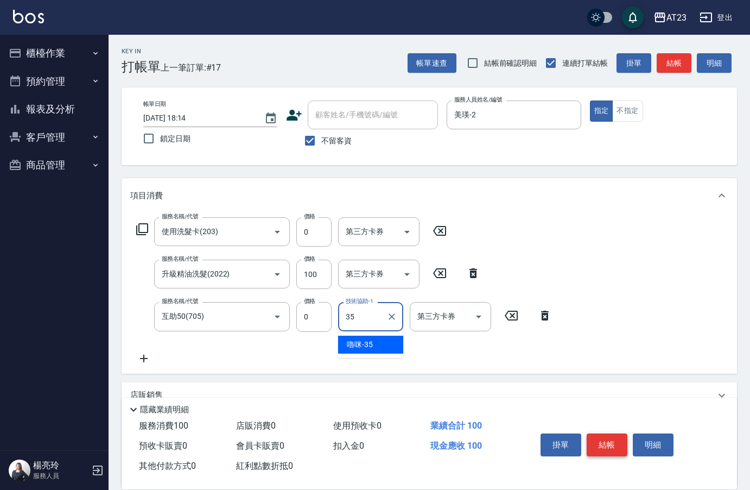
type input "嚕咪-35"
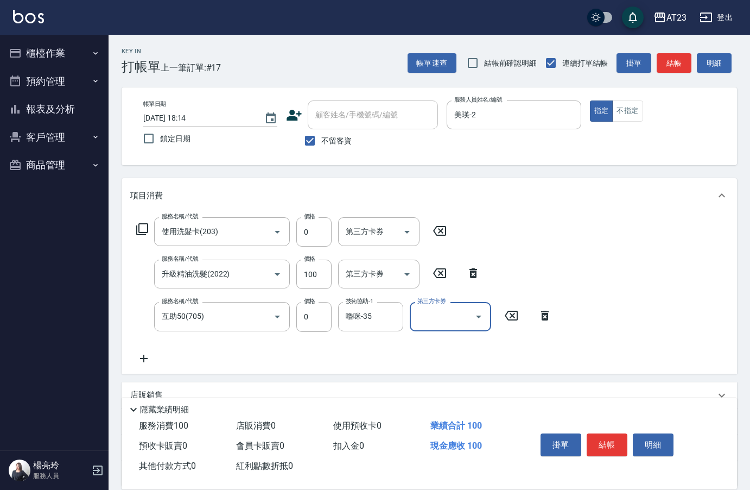
click at [617, 441] on button "結帳" at bounding box center [607, 444] width 41 height 23
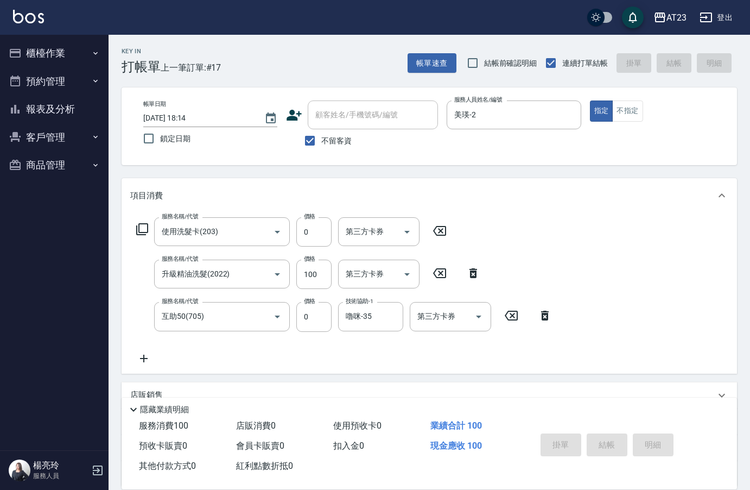
type input "[DATE] 18:15"
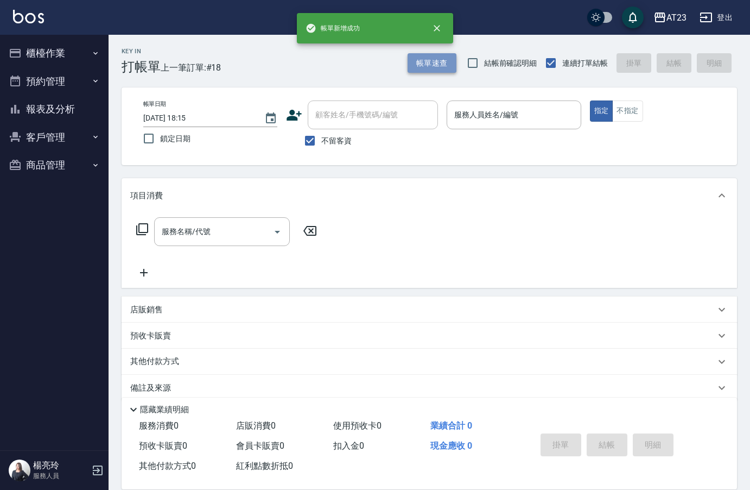
click at [437, 68] on button "帳單速查" at bounding box center [432, 63] width 49 height 20
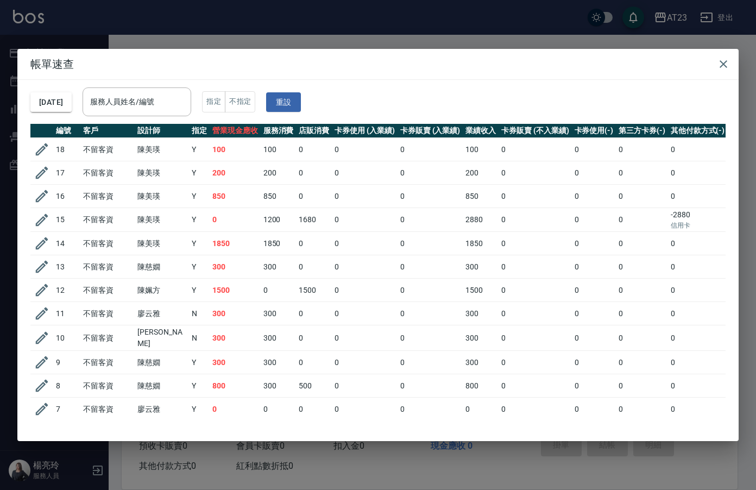
click at [31, 150] on td at bounding box center [41, 149] width 23 height 23
click at [36, 149] on icon "button" at bounding box center [42, 149] width 16 height 16
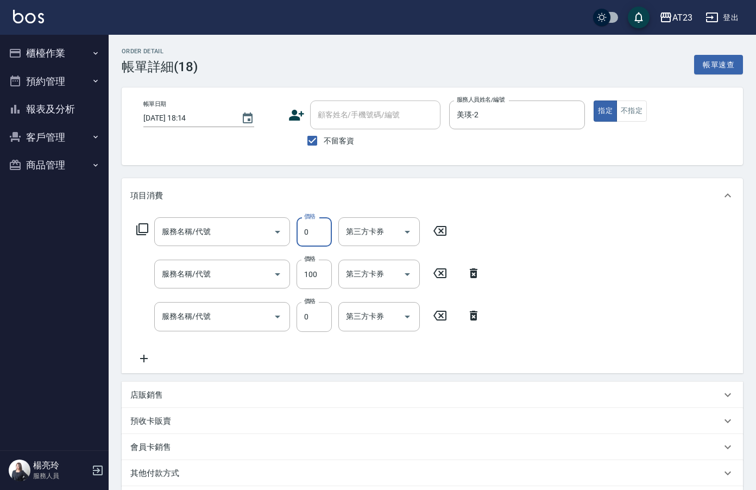
type input "[DATE] 18:14"
checkbox input "true"
type input "美瑛-2"
drag, startPoint x: 310, startPoint y: 223, endPoint x: 348, endPoint y: 193, distance: 48.2
click at [310, 223] on input "0" at bounding box center [313, 231] width 35 height 29
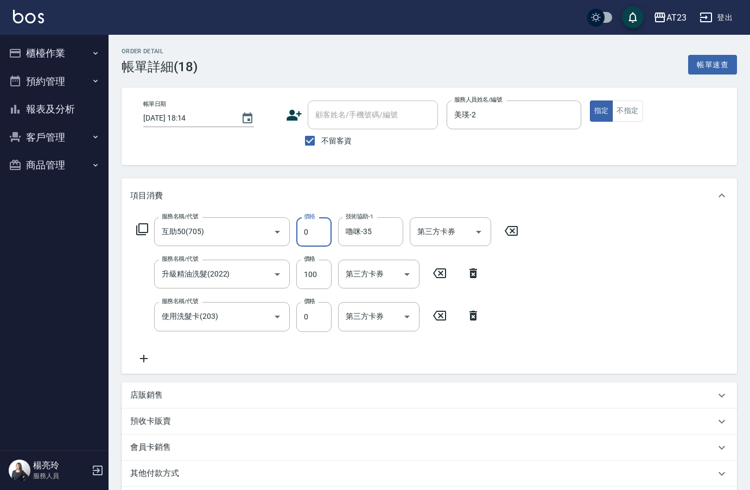
type input "互助50(705)"
type input "升級精油洗髮(2022)"
type input "使用洗髮卡(203)"
type input "0"
click at [304, 320] on input "0" at bounding box center [313, 316] width 35 height 29
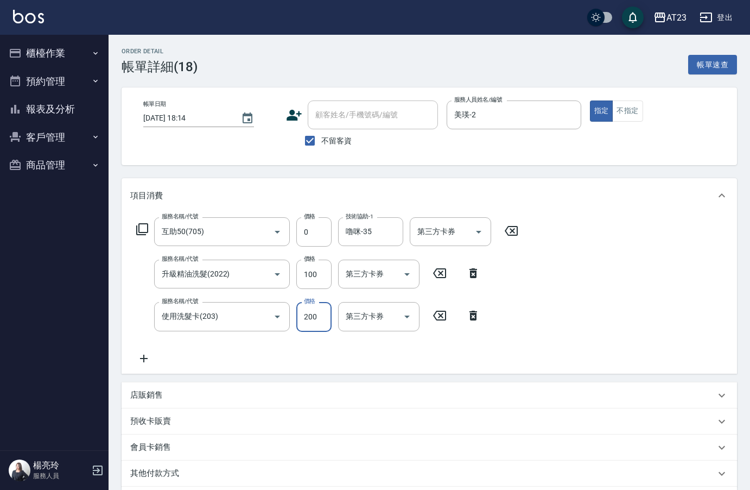
type input "200"
click at [622, 194] on div "項目消費" at bounding box center [422, 195] width 585 height 11
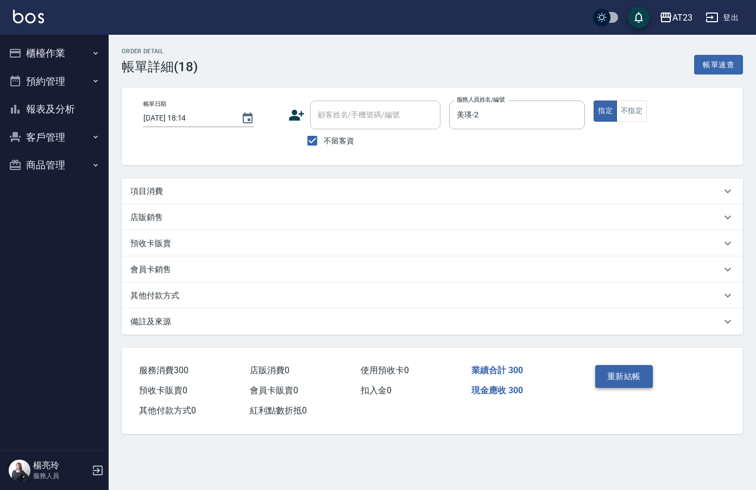
click at [616, 384] on button "重新結帳" at bounding box center [624, 376] width 58 height 23
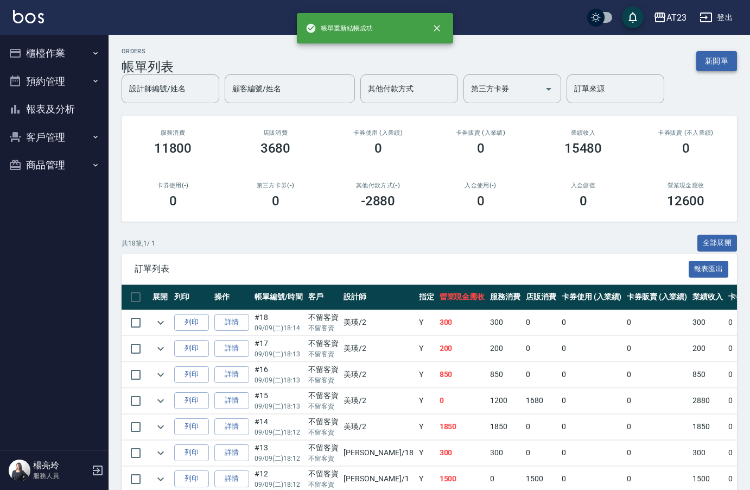
click at [715, 57] on button "新開單" at bounding box center [716, 61] width 41 height 20
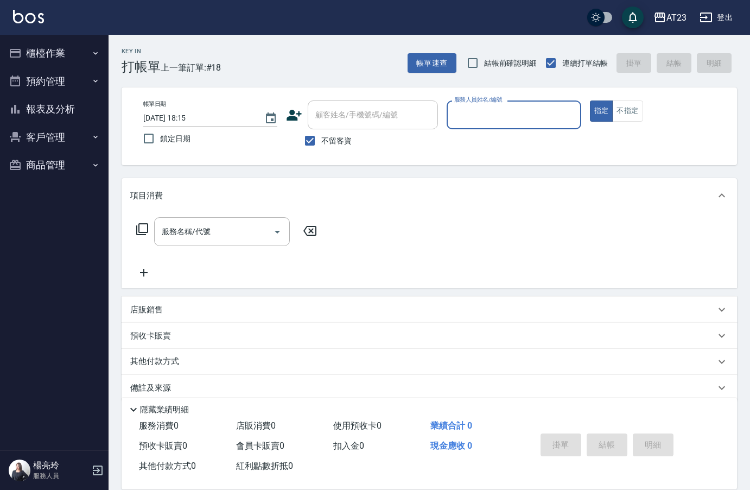
click at [495, 111] on input "服務人員姓名/編號" at bounding box center [514, 114] width 124 height 19
type input "Joann-6"
type button "true"
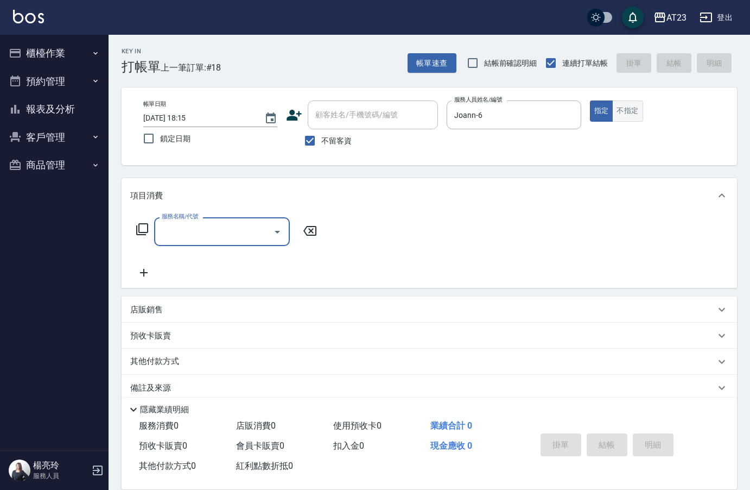
click at [624, 105] on button "不指定" at bounding box center [627, 110] width 30 height 21
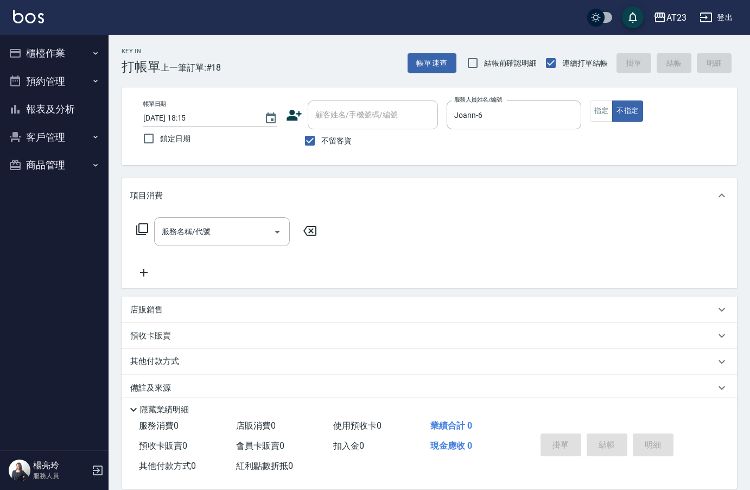
click at [145, 229] on icon at bounding box center [142, 229] width 13 height 13
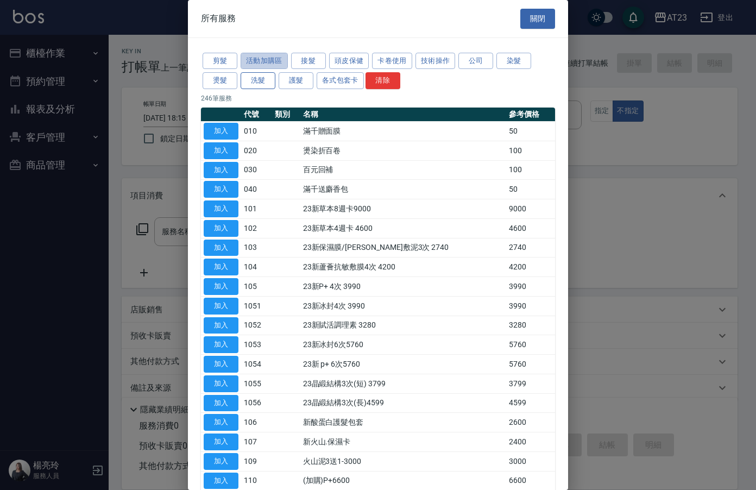
drag, startPoint x: 274, startPoint y: 56, endPoint x: 261, endPoint y: 80, distance: 27.7
click at [269, 65] on button "活動加購區" at bounding box center [263, 61] width 47 height 17
click at [259, 84] on div "活動加購區類服務 關閉 剪髮 活動加購區 接髮 頭皮保健 卡卷使用 技術操作 公司 染髮 燙髮 洗髮 護髮 各式包套卡 清除 246 筆服務 代號 類別 名稱…" at bounding box center [378, 245] width 756 height 490
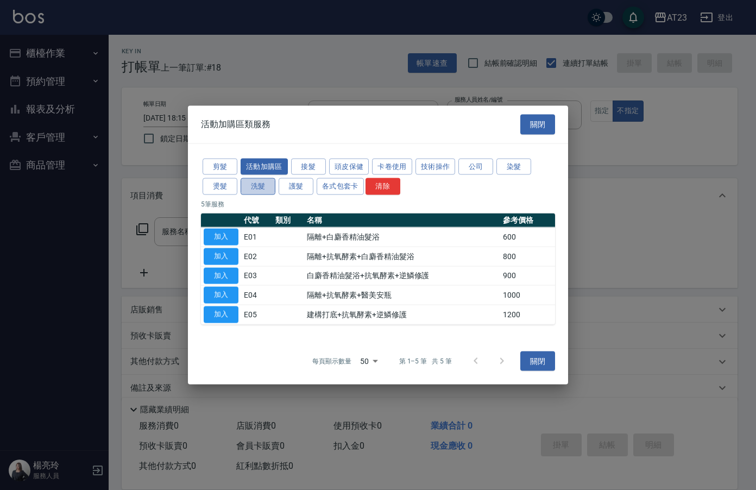
click at [258, 186] on button "洗髮" at bounding box center [257, 186] width 35 height 17
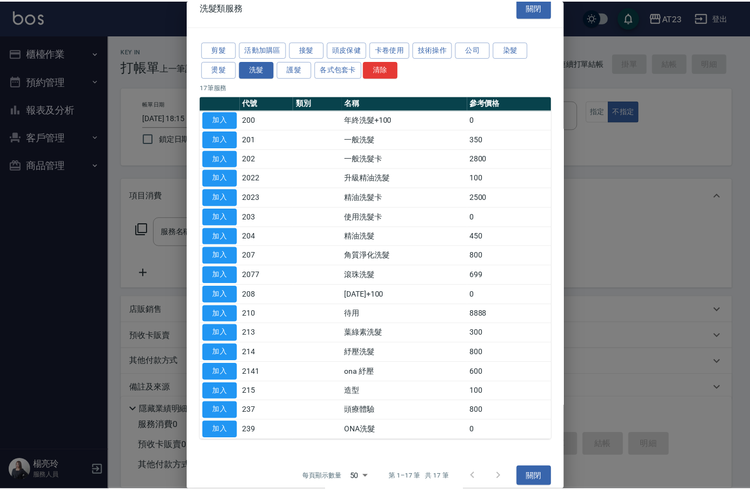
scroll to position [22, 0]
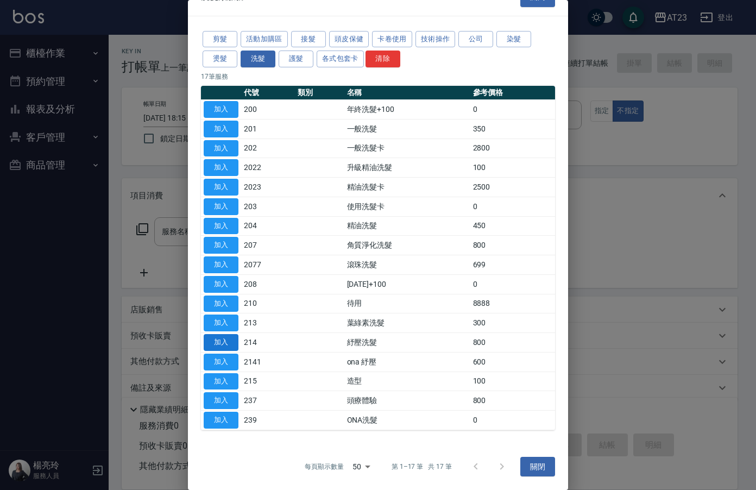
click at [214, 334] on button "加入" at bounding box center [221, 342] width 35 height 17
type input "紓壓洗髮(214)"
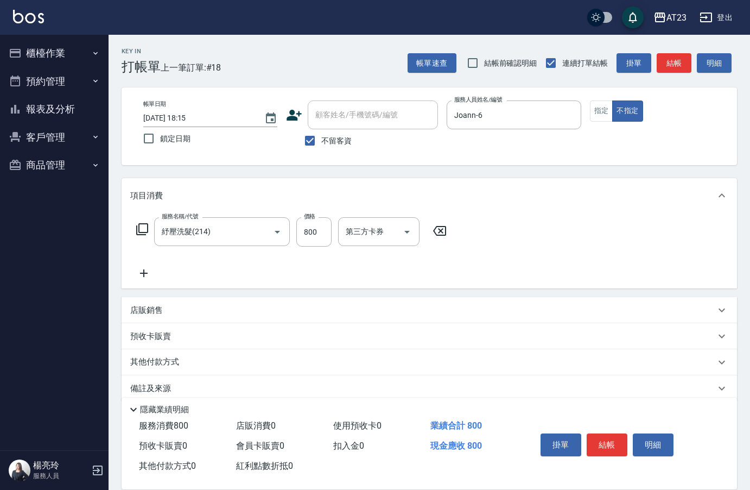
click at [149, 273] on icon at bounding box center [143, 273] width 27 height 13
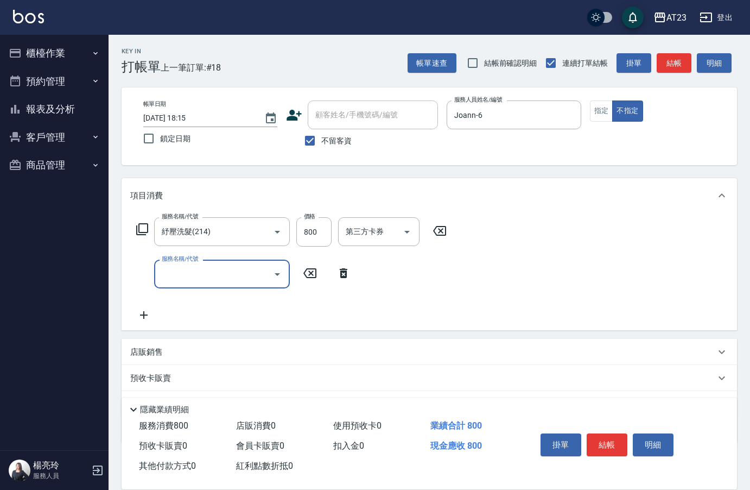
click at [173, 271] on input "服務名稱/代號" at bounding box center [214, 273] width 110 height 19
type input "互助90(709)"
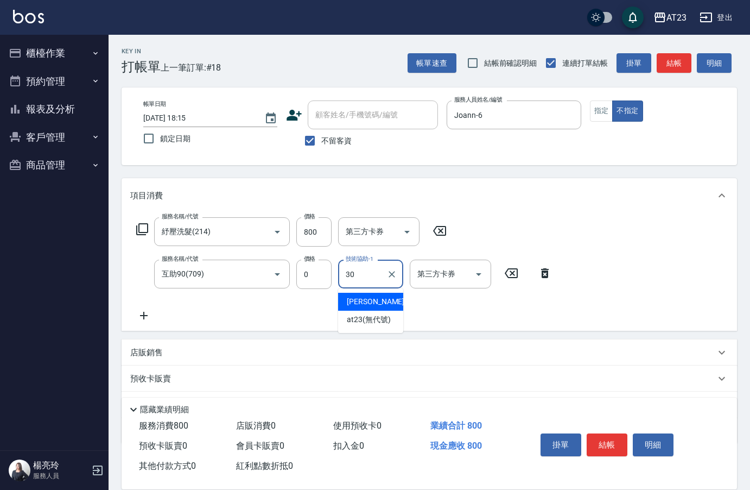
type input "Penny-30"
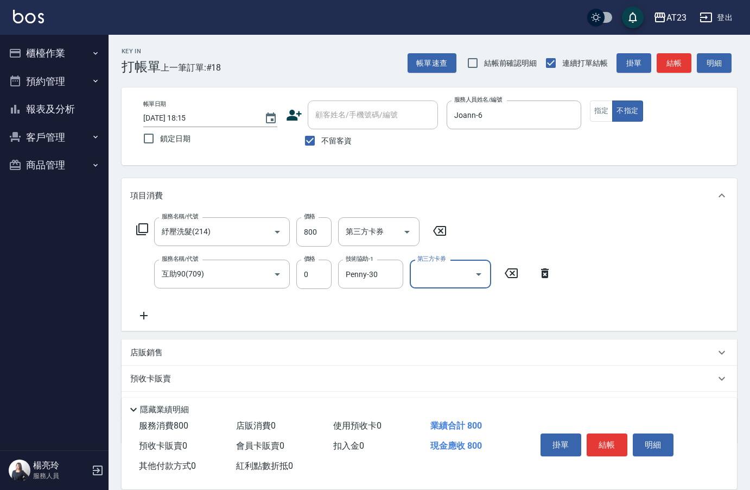
click at [617, 439] on button "結帳" at bounding box center [607, 444] width 41 height 23
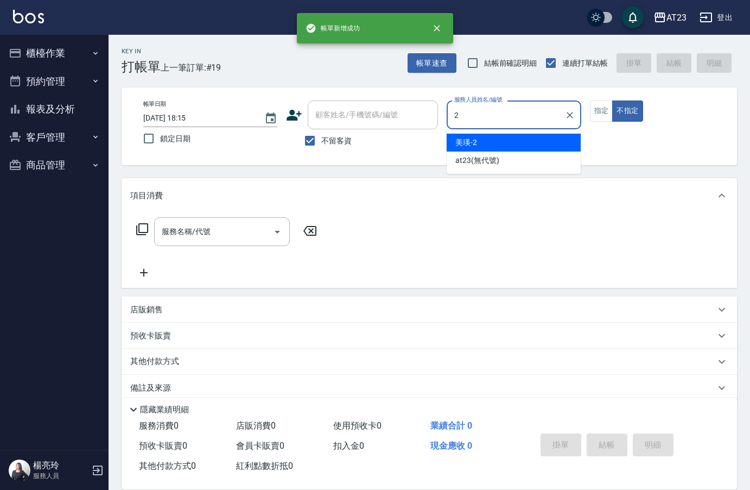
type input "美瑛-2"
type button "false"
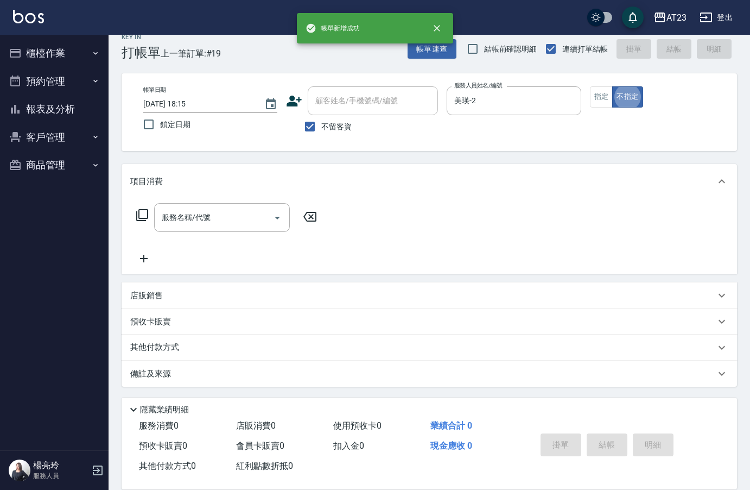
scroll to position [15, 0]
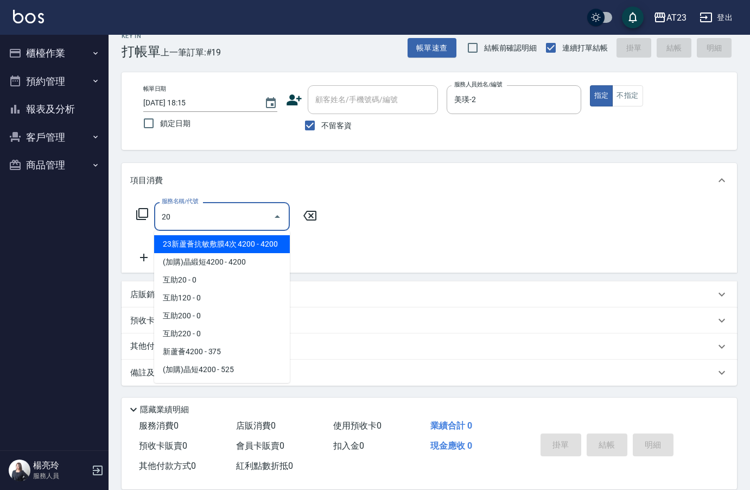
type input "2"
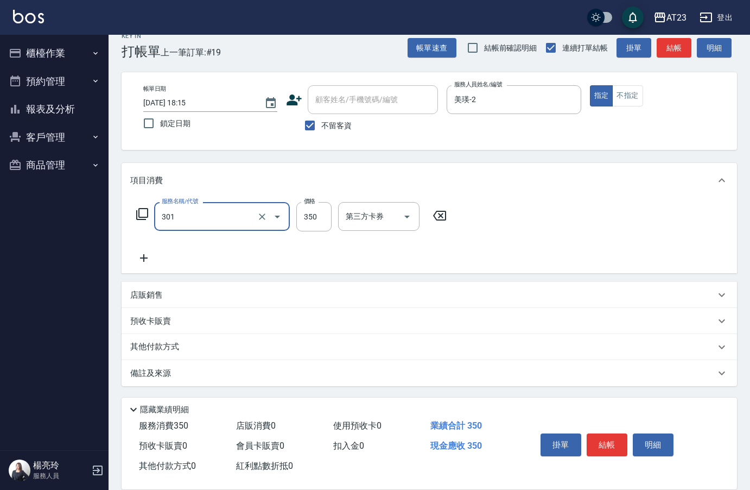
type input "造型剪髮(301)"
type input "500"
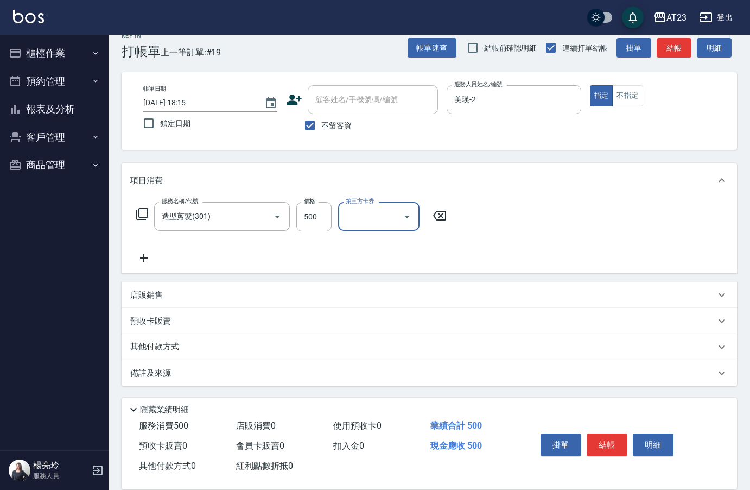
click at [608, 440] on button "結帳" at bounding box center [607, 444] width 41 height 23
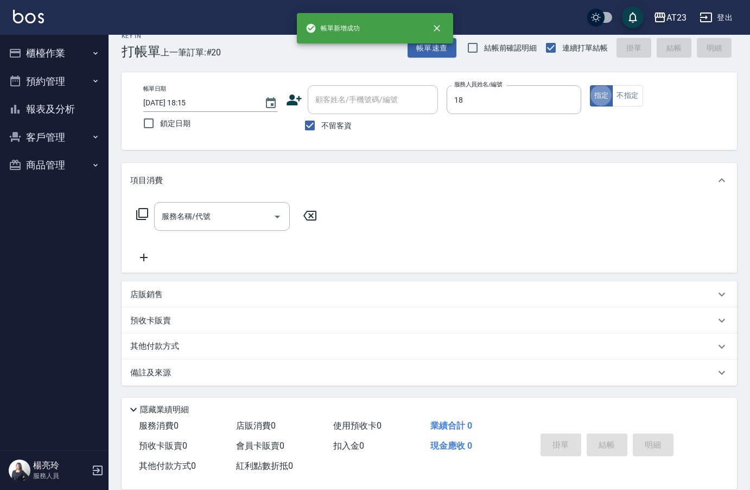
type input "[PERSON_NAME]-18"
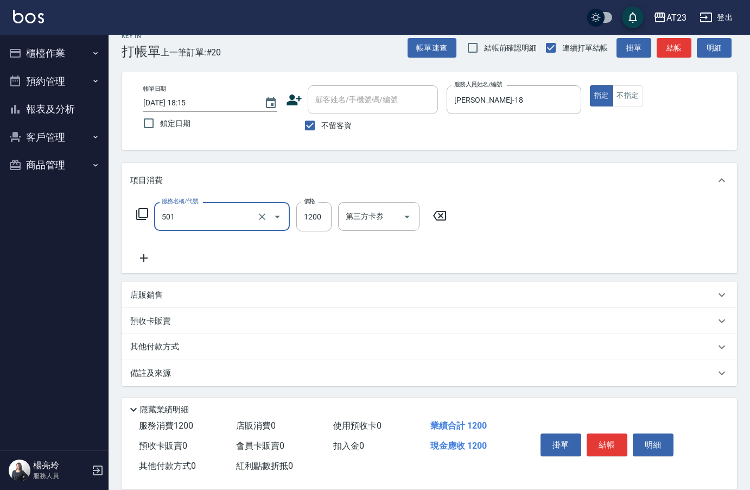
type input "染髮(501)"
type input "1000"
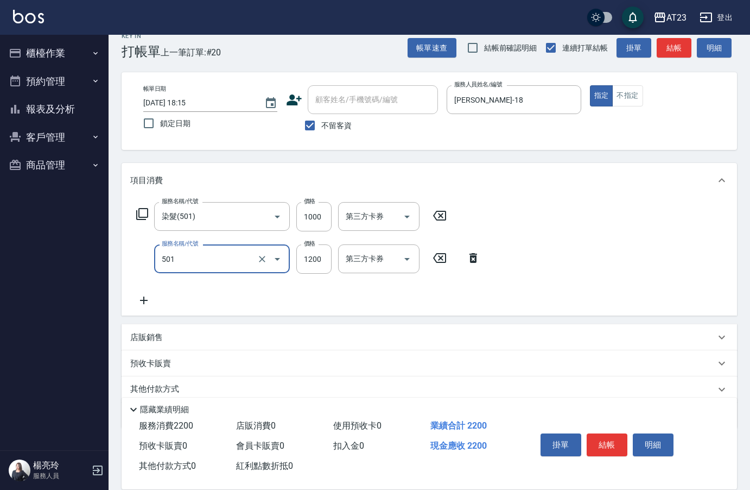
type input "染髮(501)"
type input "1000"
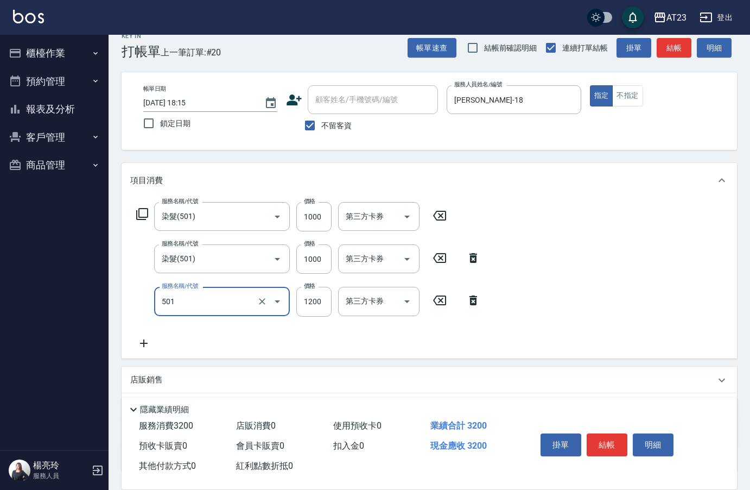
type input "染髮(501)"
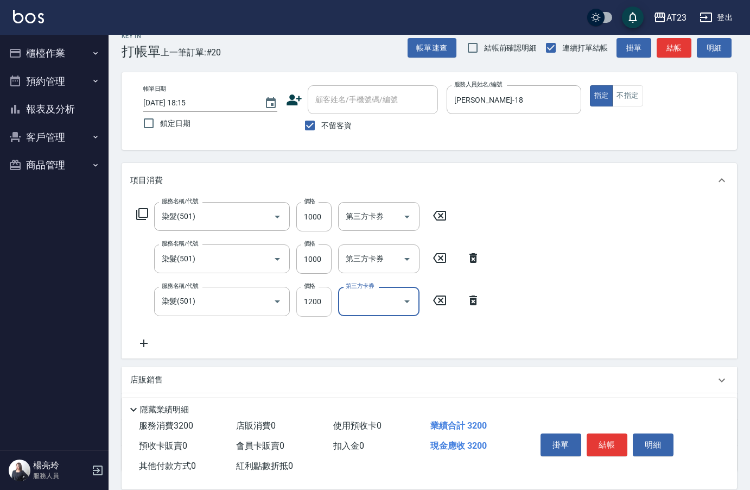
click at [322, 309] on input "1200" at bounding box center [313, 301] width 35 height 29
type input "500"
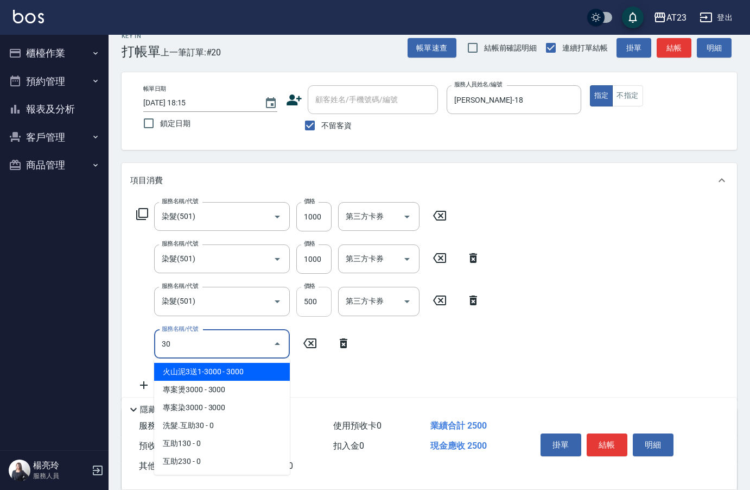
type input "3"
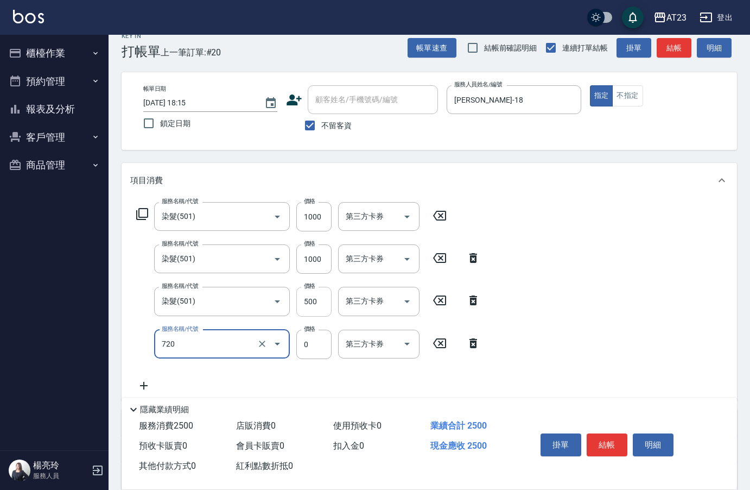
type input "互助200(720)"
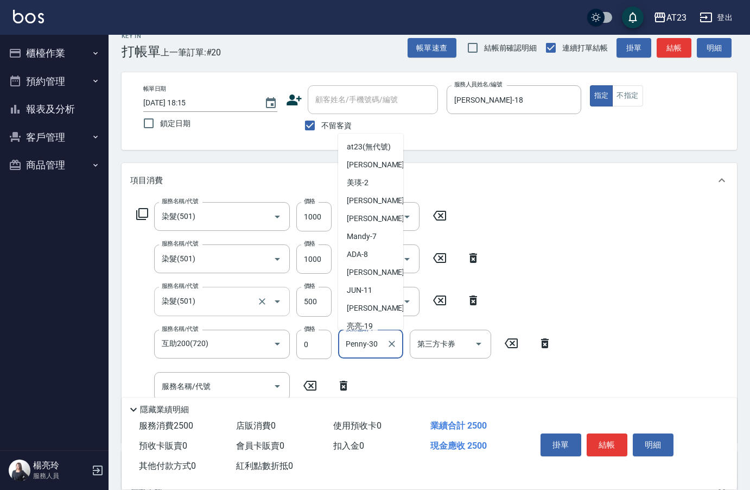
drag, startPoint x: 379, startPoint y: 341, endPoint x: 247, endPoint y: 310, distance: 136.0
click at [260, 338] on div "服務名稱/代號 互助200(720) 服務名稱/代號 價格 0 價格 技術協助-1 Penny-30 技術協助-1 第三方卡券 第三方卡券" at bounding box center [344, 343] width 428 height 29
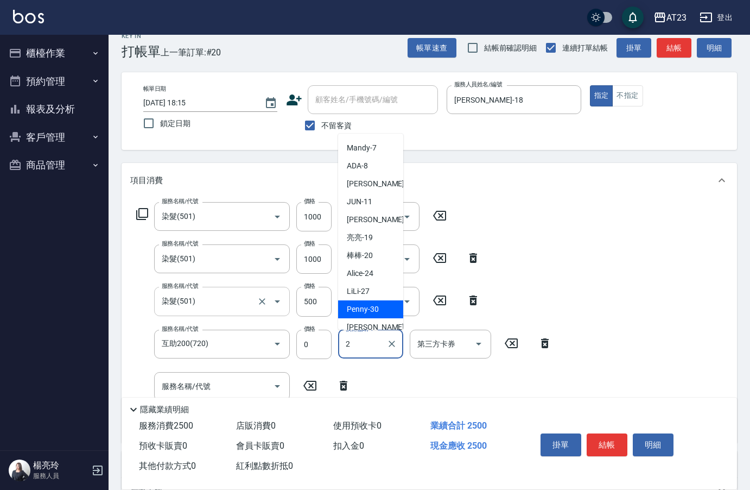
scroll to position [0, 0]
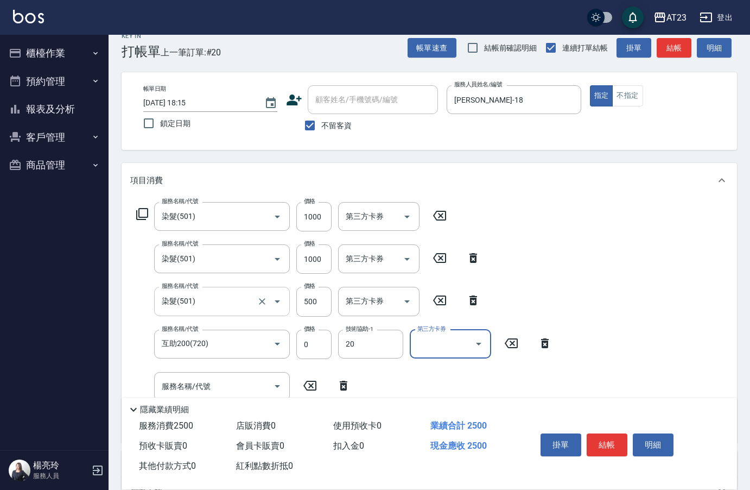
type input "棒棒-20"
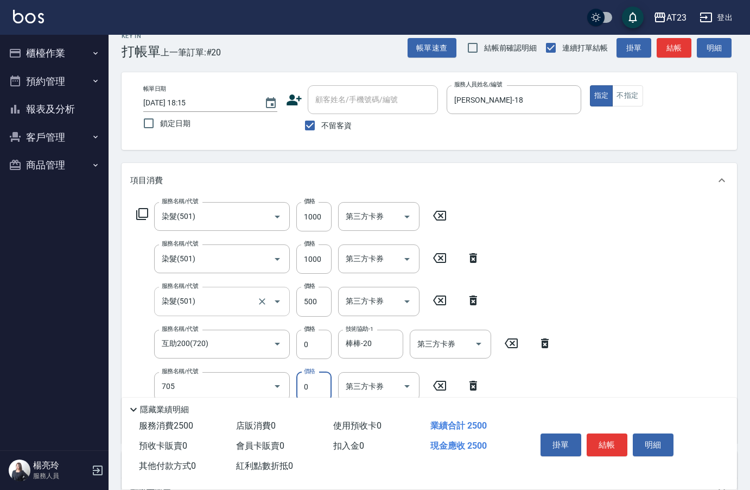
type input "互助50(705)"
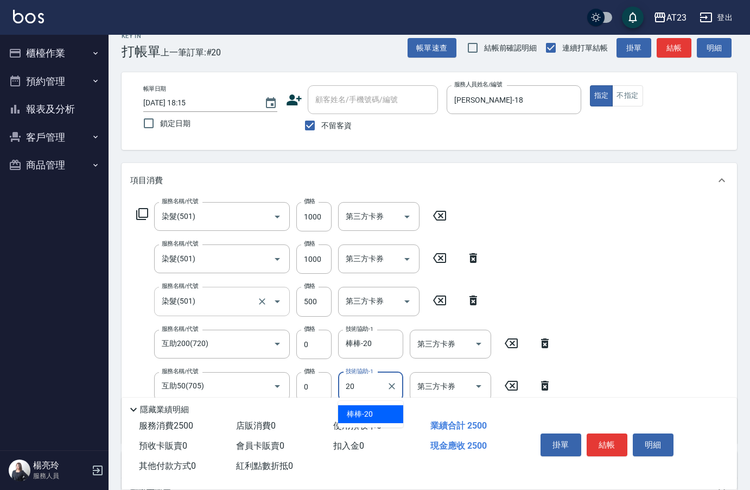
type input "棒棒-20"
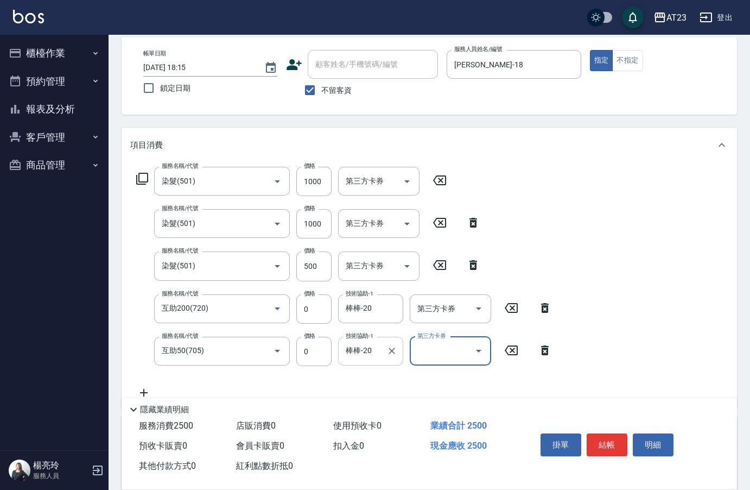
scroll to position [69, 0]
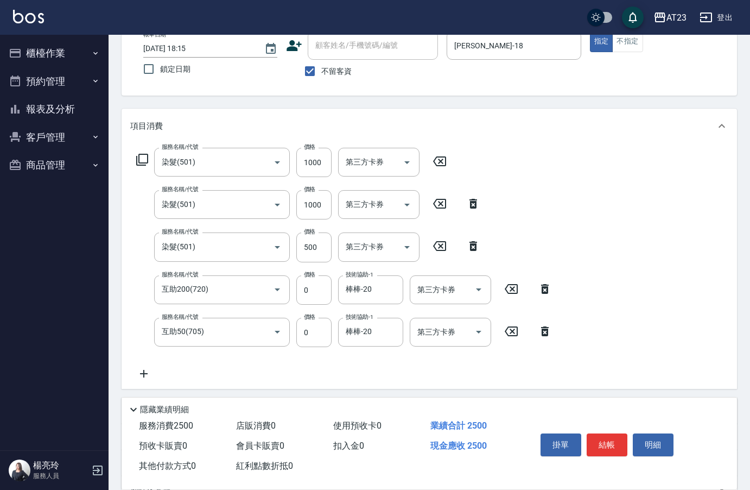
click at [147, 375] on icon at bounding box center [143, 373] width 27 height 13
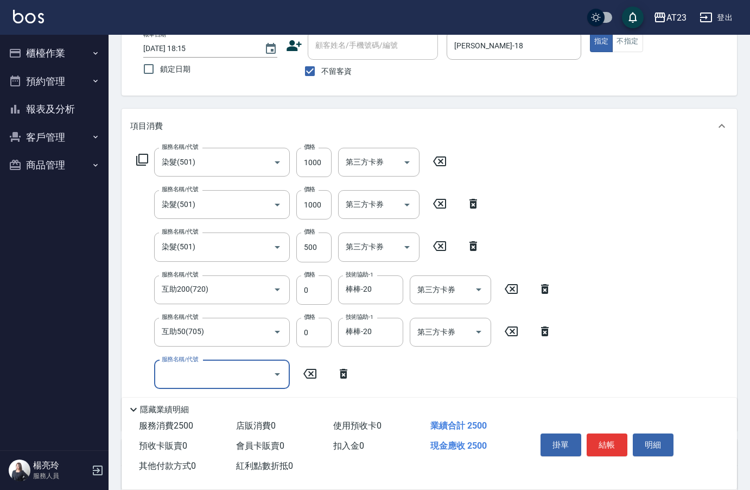
click at [186, 373] on div "服務名稱/代號 服務名稱/代號" at bounding box center [222, 374] width 136 height 29
type input "互助100(710)"
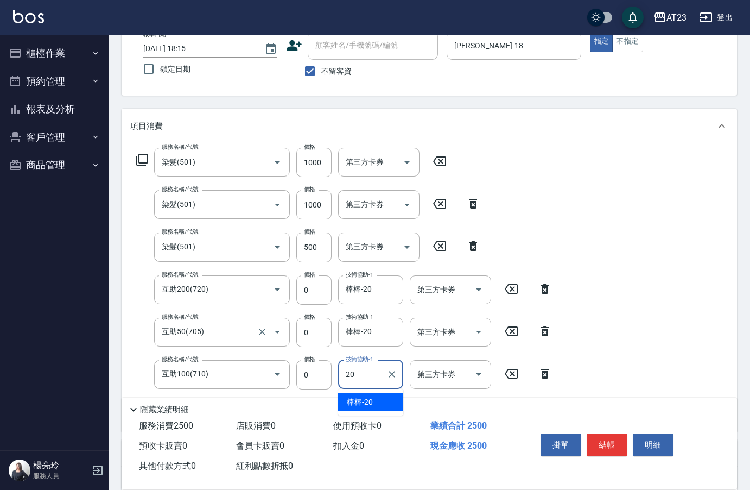
type input "棒棒-20"
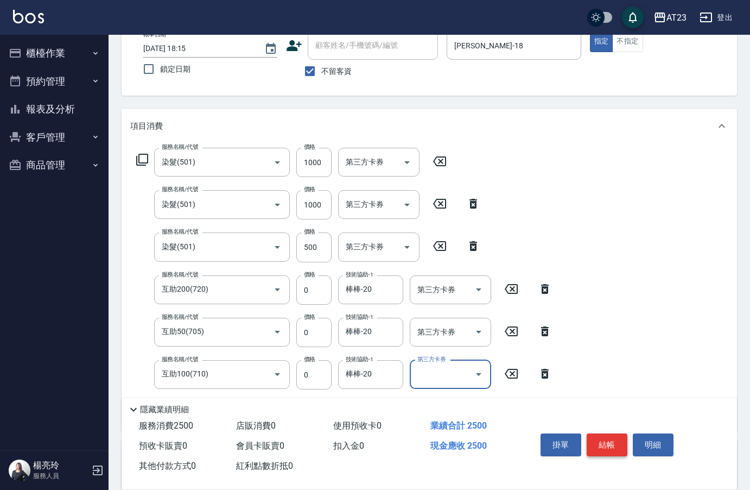
click at [607, 437] on button "結帳" at bounding box center [607, 444] width 41 height 23
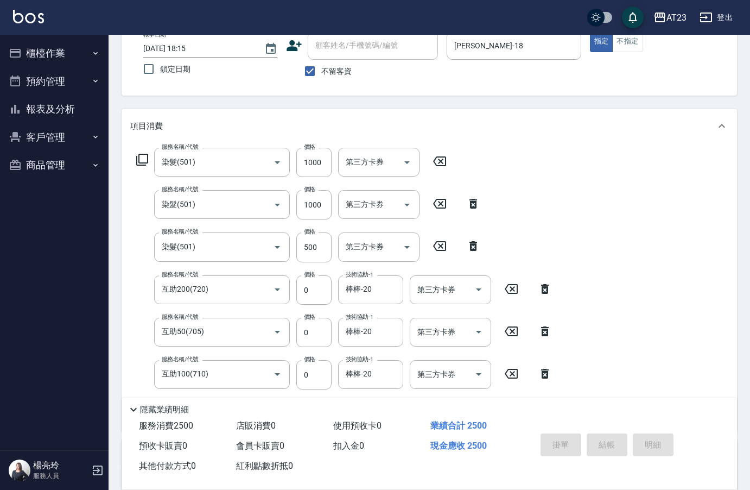
type input "[DATE] 18:16"
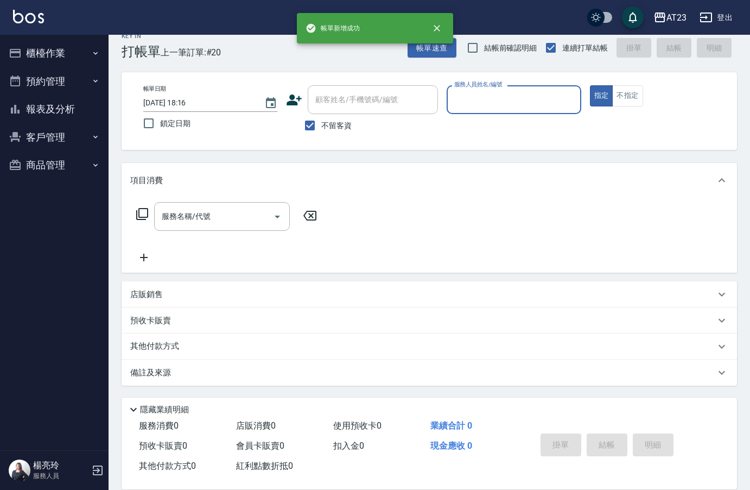
scroll to position [15, 0]
type input "[PERSON_NAME]-18"
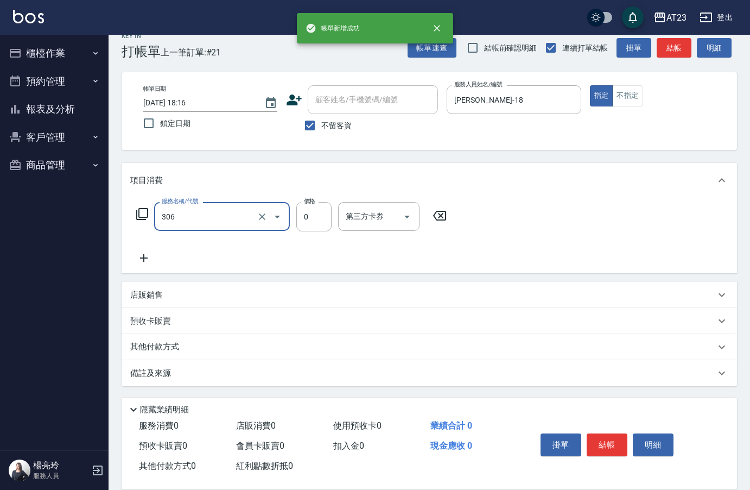
type input "剪髮卡(306)"
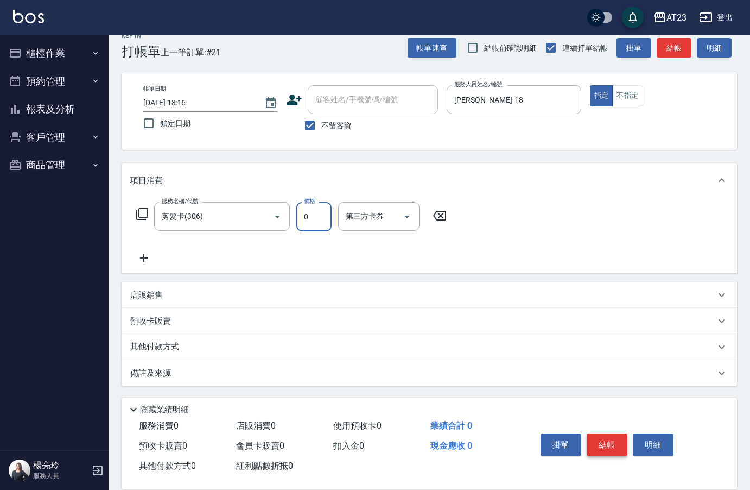
click at [600, 436] on button "結帳" at bounding box center [607, 444] width 41 height 23
